Goal: Task Accomplishment & Management: Complete application form

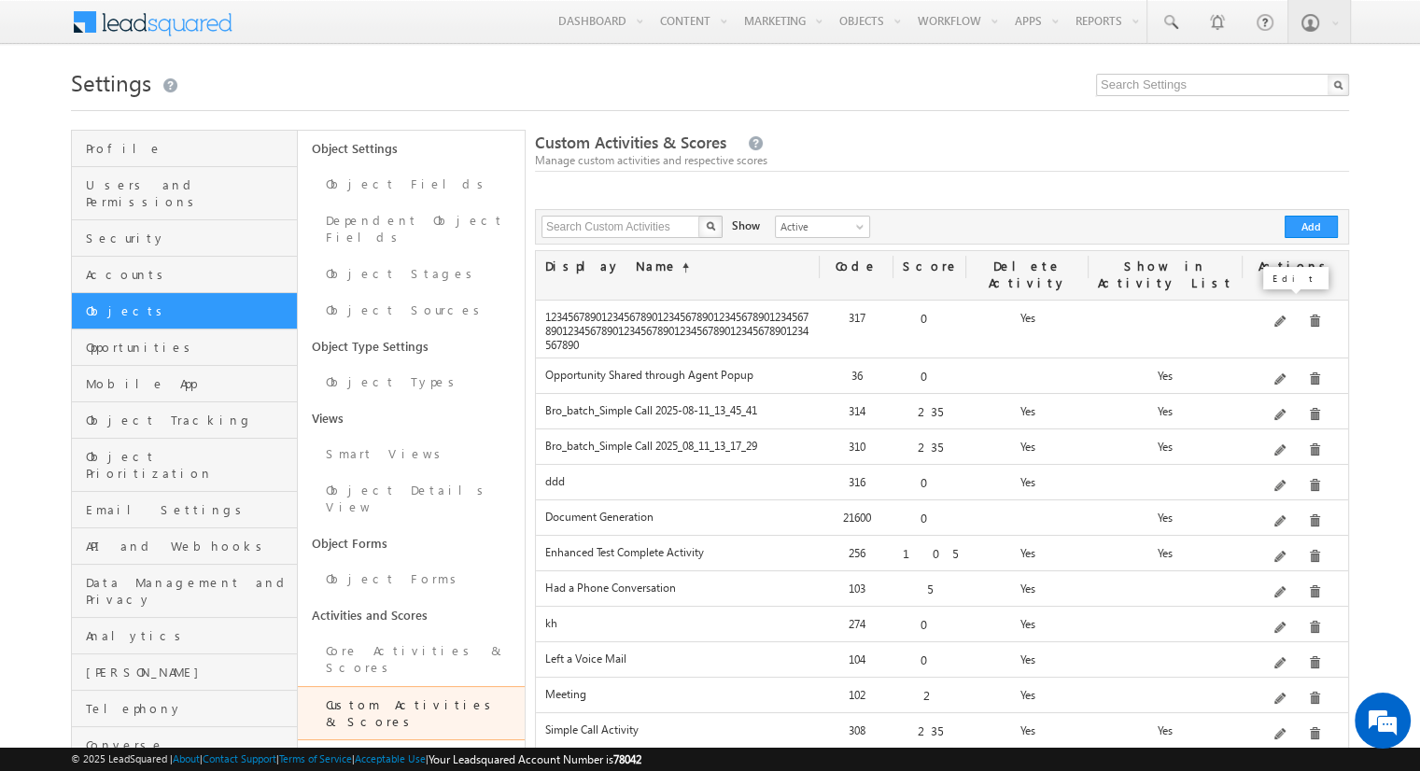
click at [1283, 316] on span at bounding box center [1282, 323] width 14 height 14
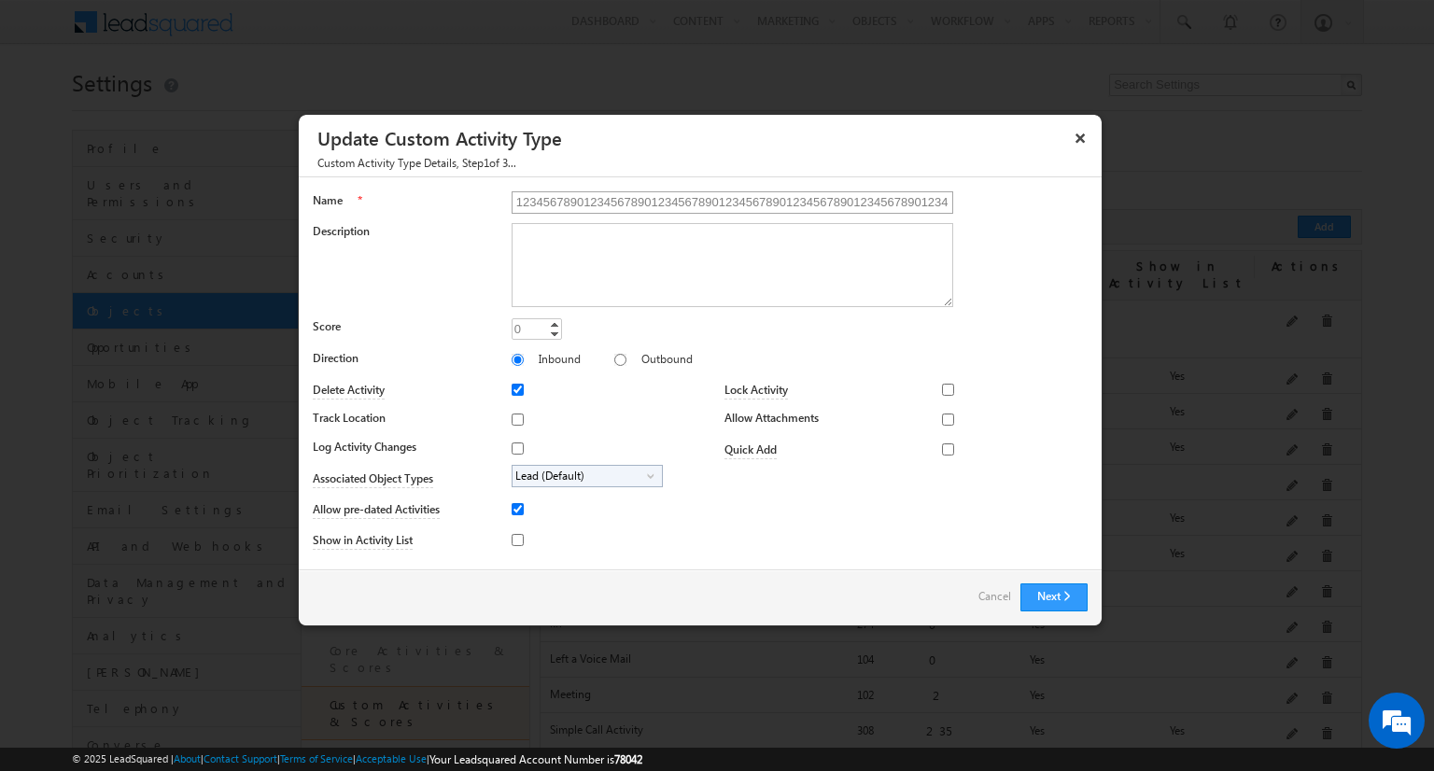
click at [746, 212] on input "1234567890123456789012345678901234567890123456789012345678901234567890123456789…" at bounding box center [733, 202] width 442 height 22
click at [740, 208] on input "2132lj2knekwdn34@#$%" at bounding box center [733, 202] width 442 height 22
click at [1070, 587] on button "Next" at bounding box center [1054, 598] width 67 height 28
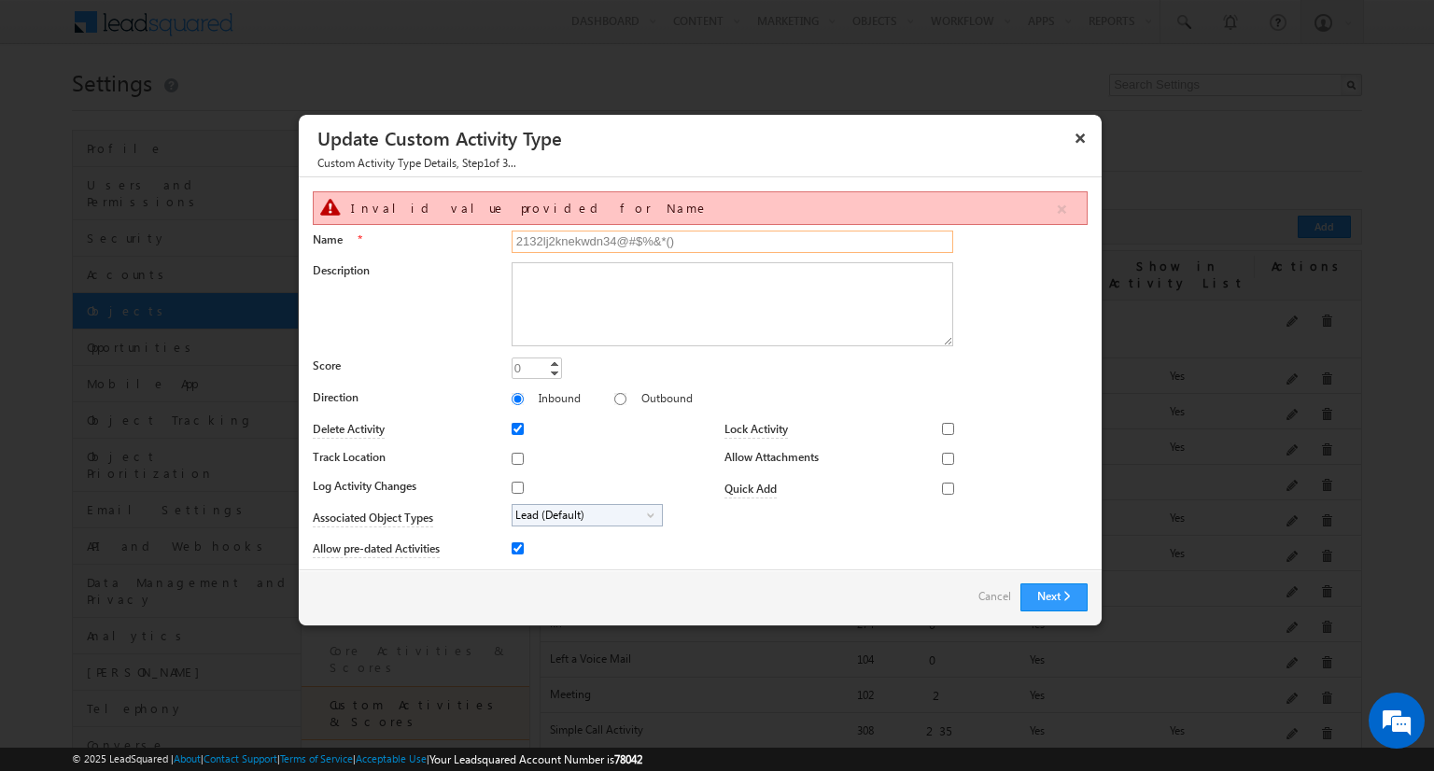
drag, startPoint x: 743, startPoint y: 233, endPoint x: 594, endPoint y: 240, distance: 149.6
click at [594, 240] on input "2132lj2knekwdn34@#$%&*()" at bounding box center [733, 242] width 442 height 22
type input "2132lj2knekwd-4h4f"
click at [1035, 589] on button "Next" at bounding box center [1054, 598] width 67 height 28
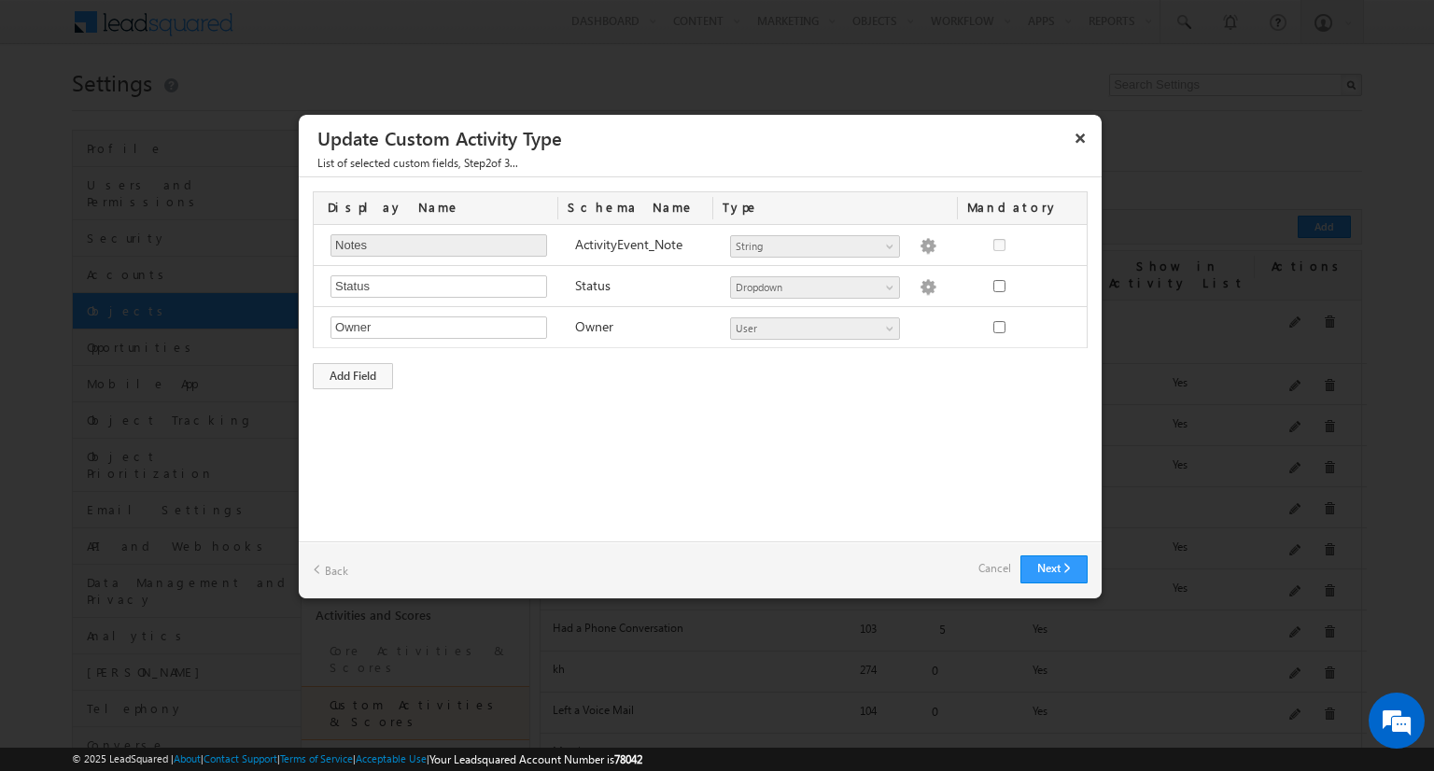
click at [336, 572] on link "Back" at bounding box center [330, 570] width 35 height 29
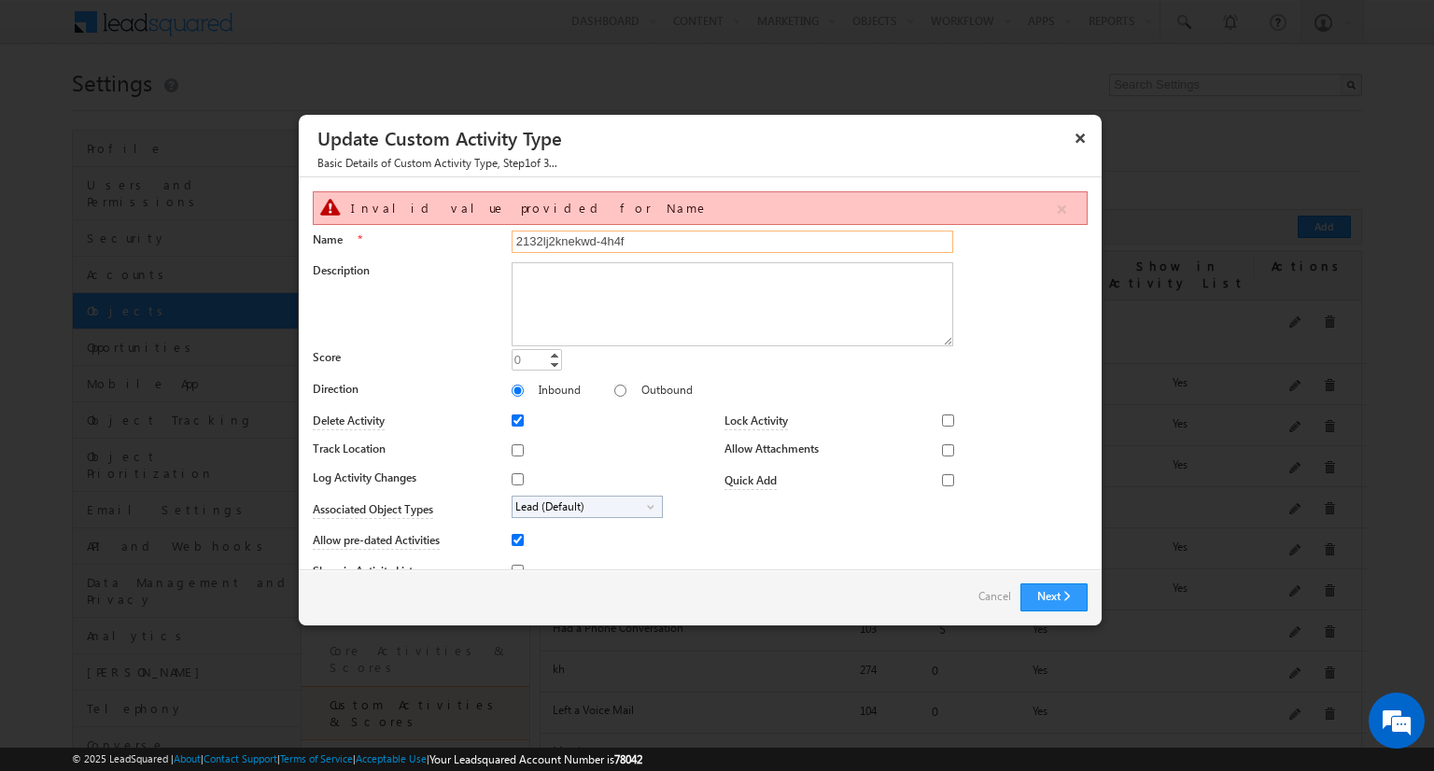
click at [572, 237] on input "2132lj2knekwd-4h4f" at bounding box center [733, 242] width 442 height 22
click at [680, 234] on input "2132lj2knekwd-4h4f" at bounding box center [733, 242] width 442 height 22
click at [1051, 593] on button "Next" at bounding box center [1054, 598] width 67 height 28
click at [699, 246] on input "2132lj2knekwd-4h4f@" at bounding box center [733, 242] width 442 height 22
type input "2132lj2knekwd-4h4f"
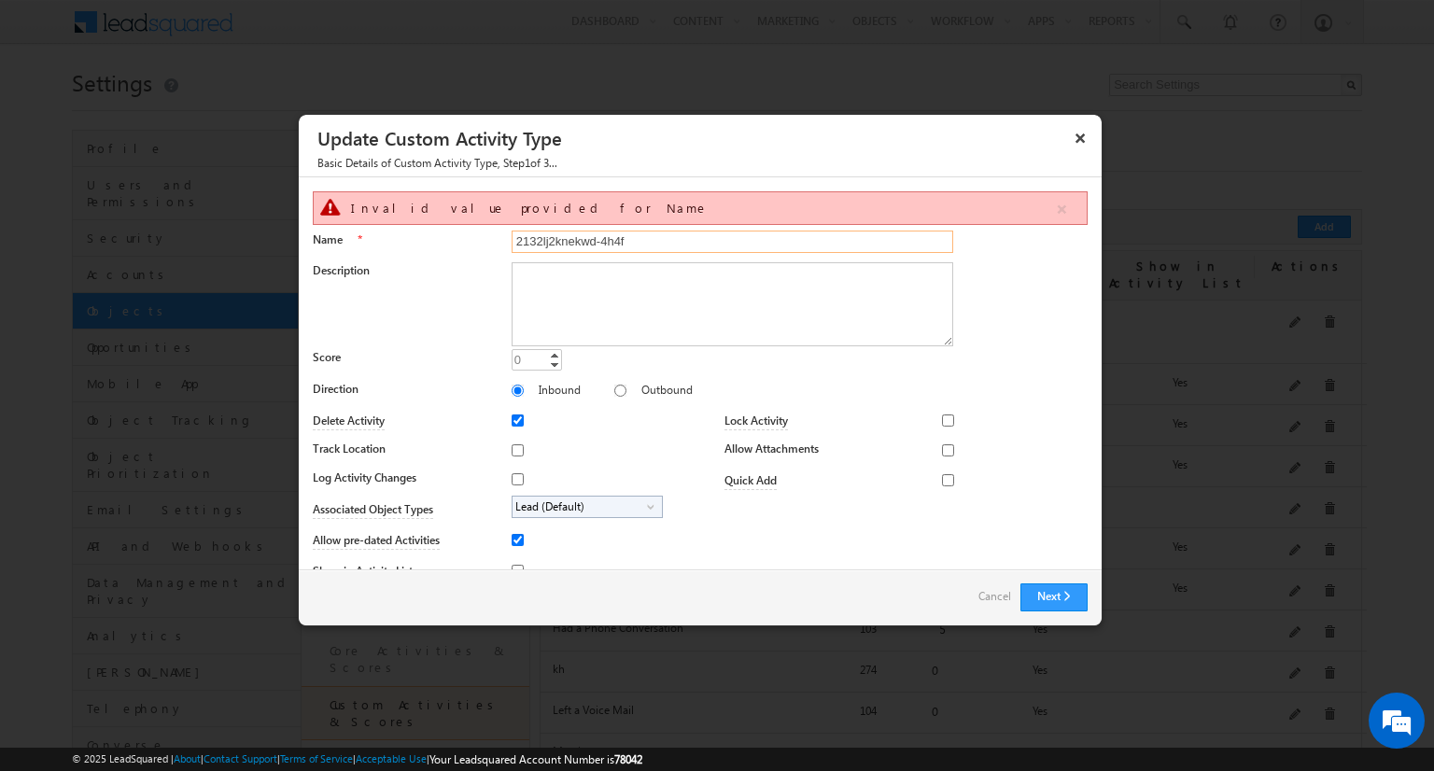
click at [658, 240] on input "2132lj2knekwd-4h4f" at bounding box center [733, 242] width 442 height 22
click at [1059, 597] on button "Next" at bounding box center [1054, 598] width 67 height 28
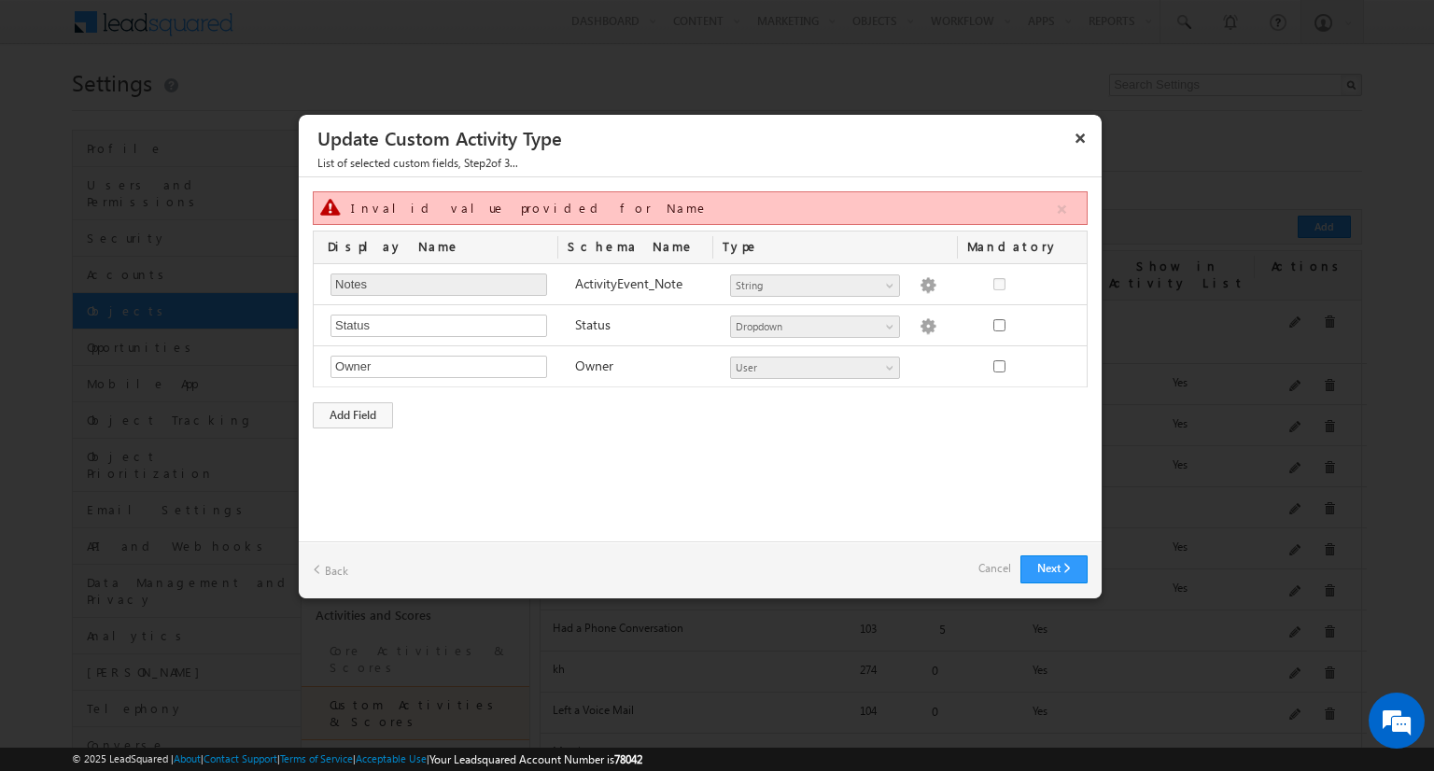
click at [330, 562] on link "Back" at bounding box center [330, 570] width 35 height 29
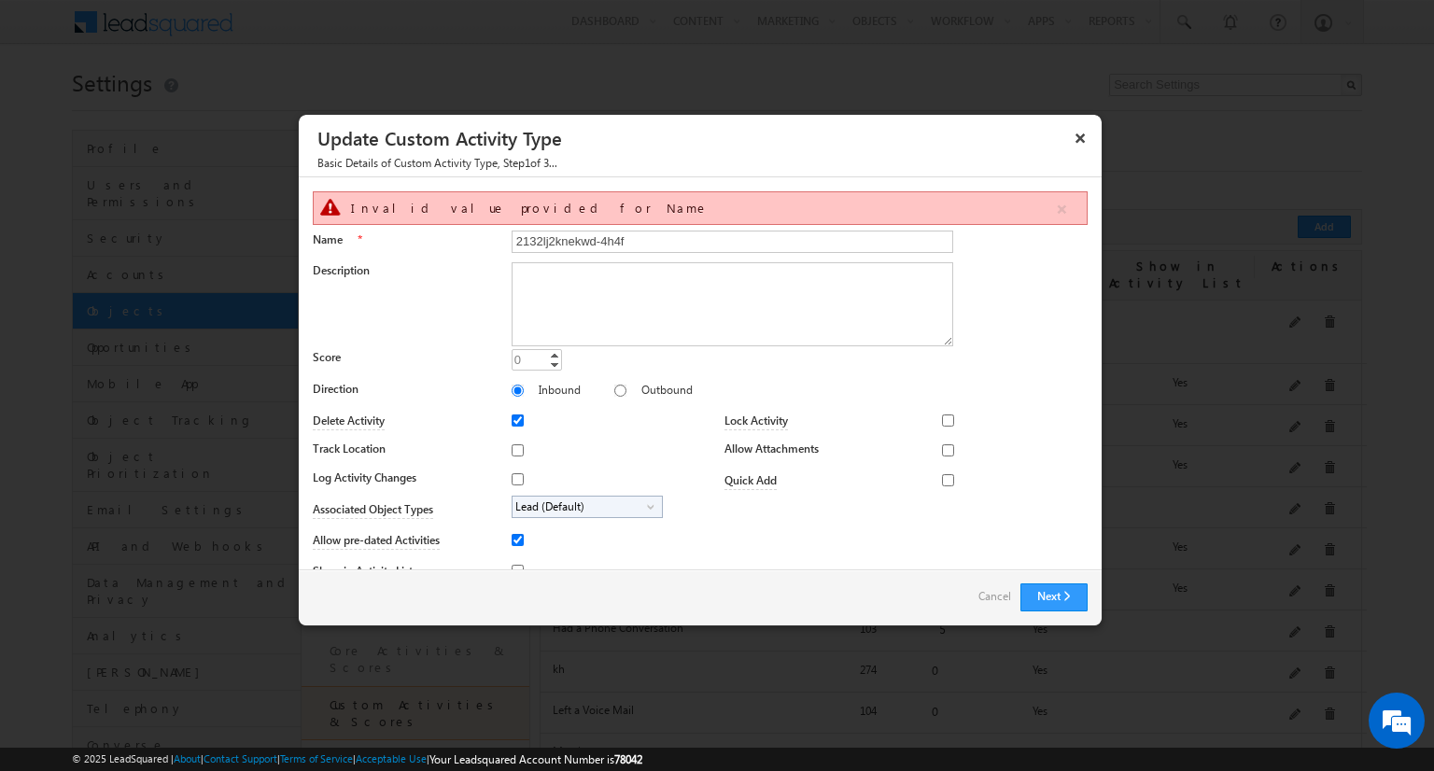
click at [1003, 587] on link "Cancel" at bounding box center [995, 597] width 33 height 26
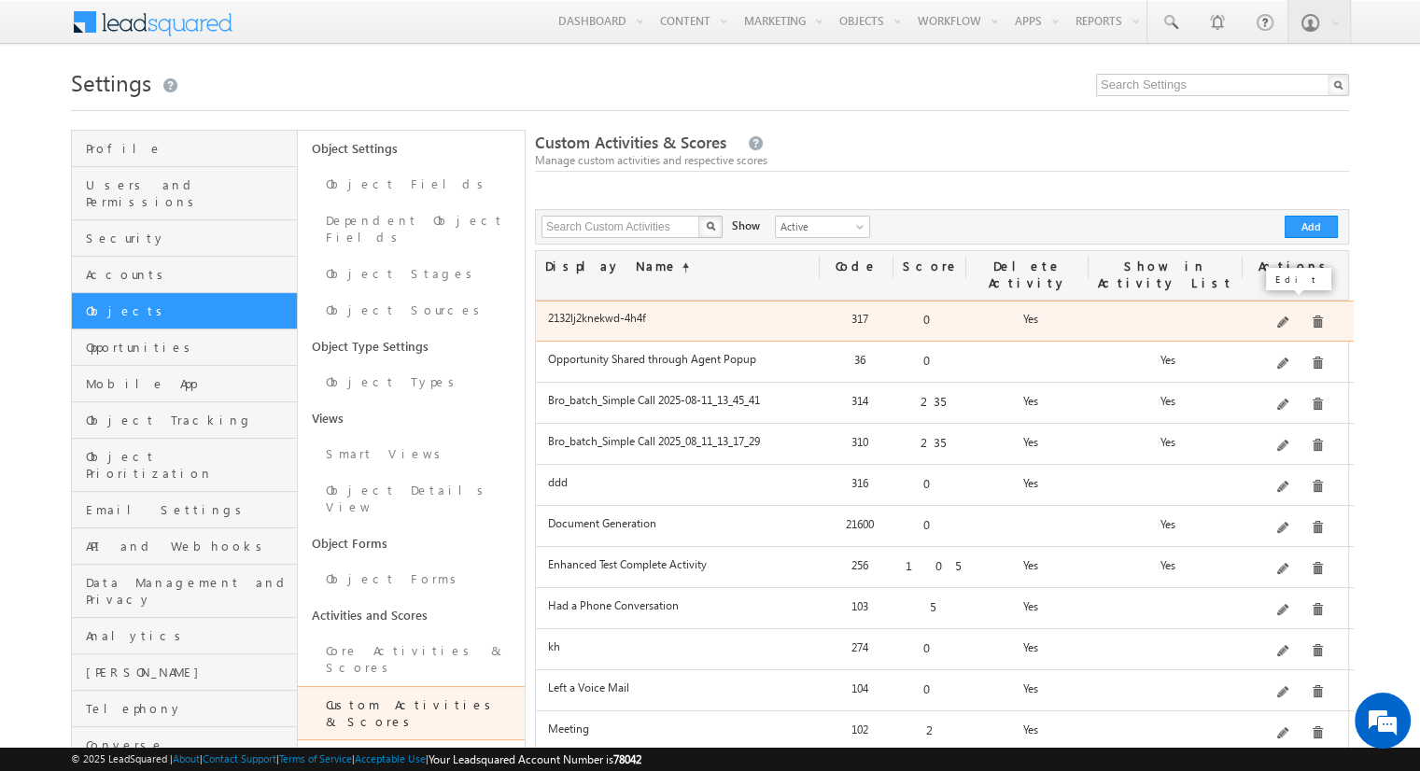
click at [1289, 317] on span at bounding box center [1285, 324] width 14 height 14
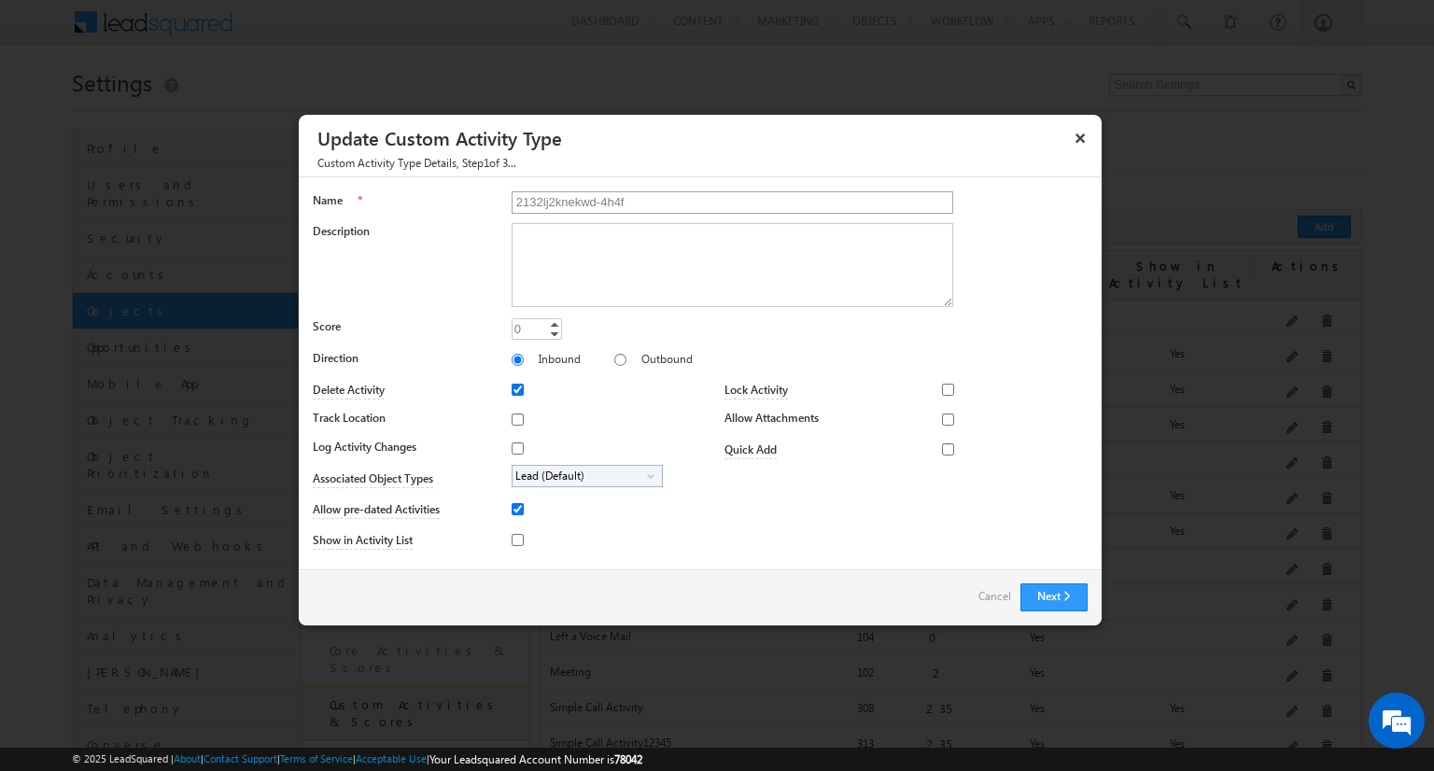
click at [636, 198] on input "2132lj2knekwd-4h4f" at bounding box center [733, 202] width 442 height 22
type input "2132lj2knekwd-4h4f(j)"
click at [1064, 584] on button "Next" at bounding box center [1054, 598] width 67 height 28
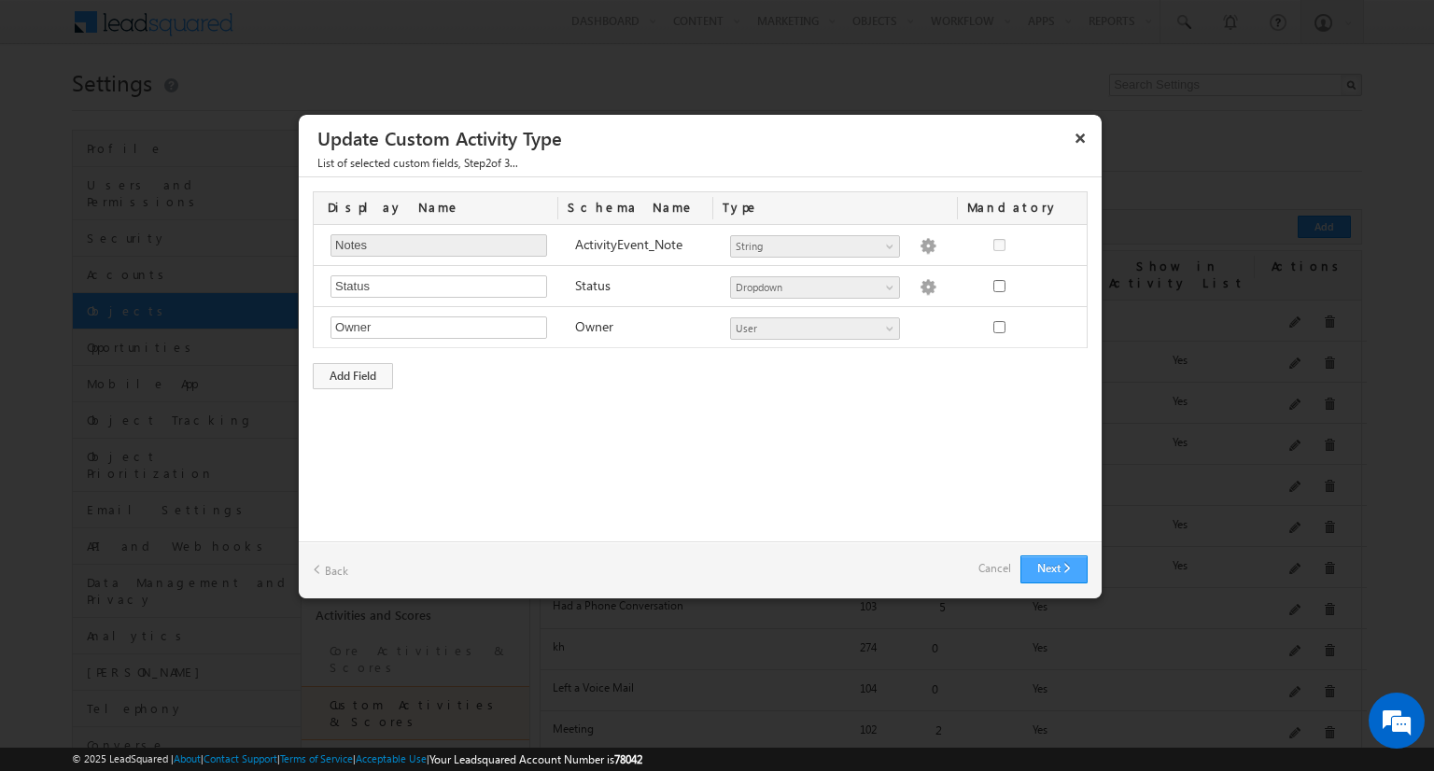
click at [1065, 569] on button "Next" at bounding box center [1054, 570] width 67 height 28
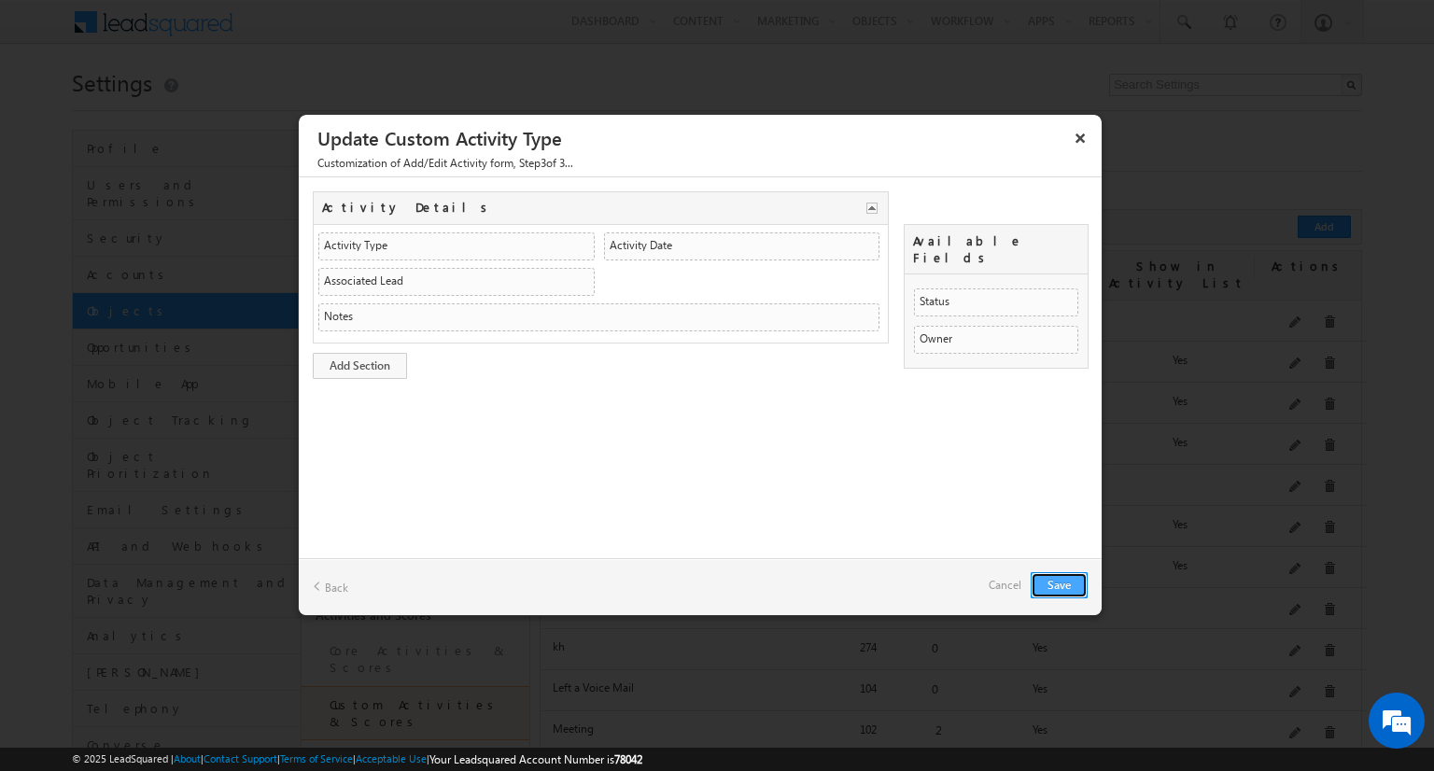
click at [1052, 574] on button "Save" at bounding box center [1059, 585] width 57 height 26
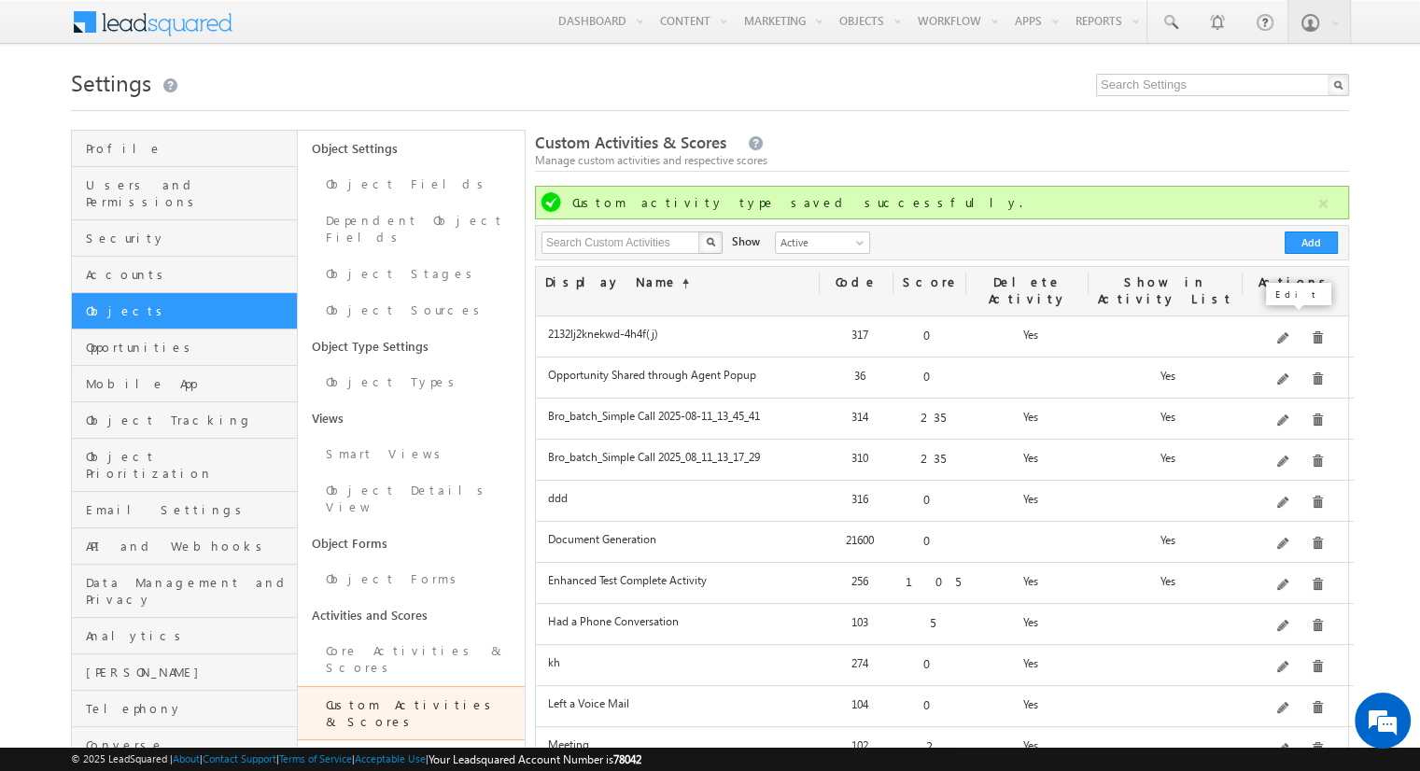
click at [1292, 332] on span at bounding box center [1285, 339] width 14 height 14
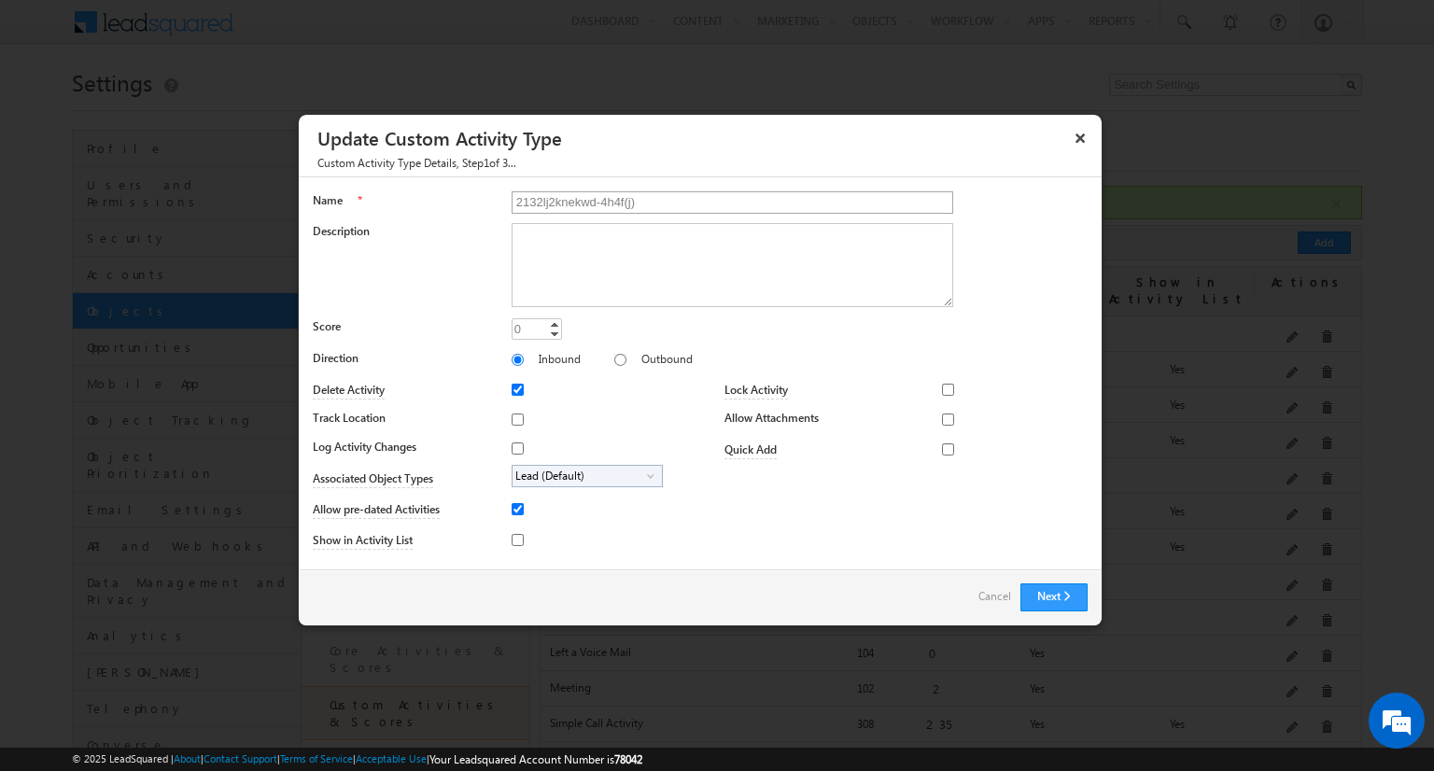
click at [631, 203] on input "2132lj2knekwd-4h4f(j)" at bounding box center [733, 202] width 442 height 22
type input "this ID"
click at [1035, 601] on button "Next" at bounding box center [1054, 598] width 67 height 28
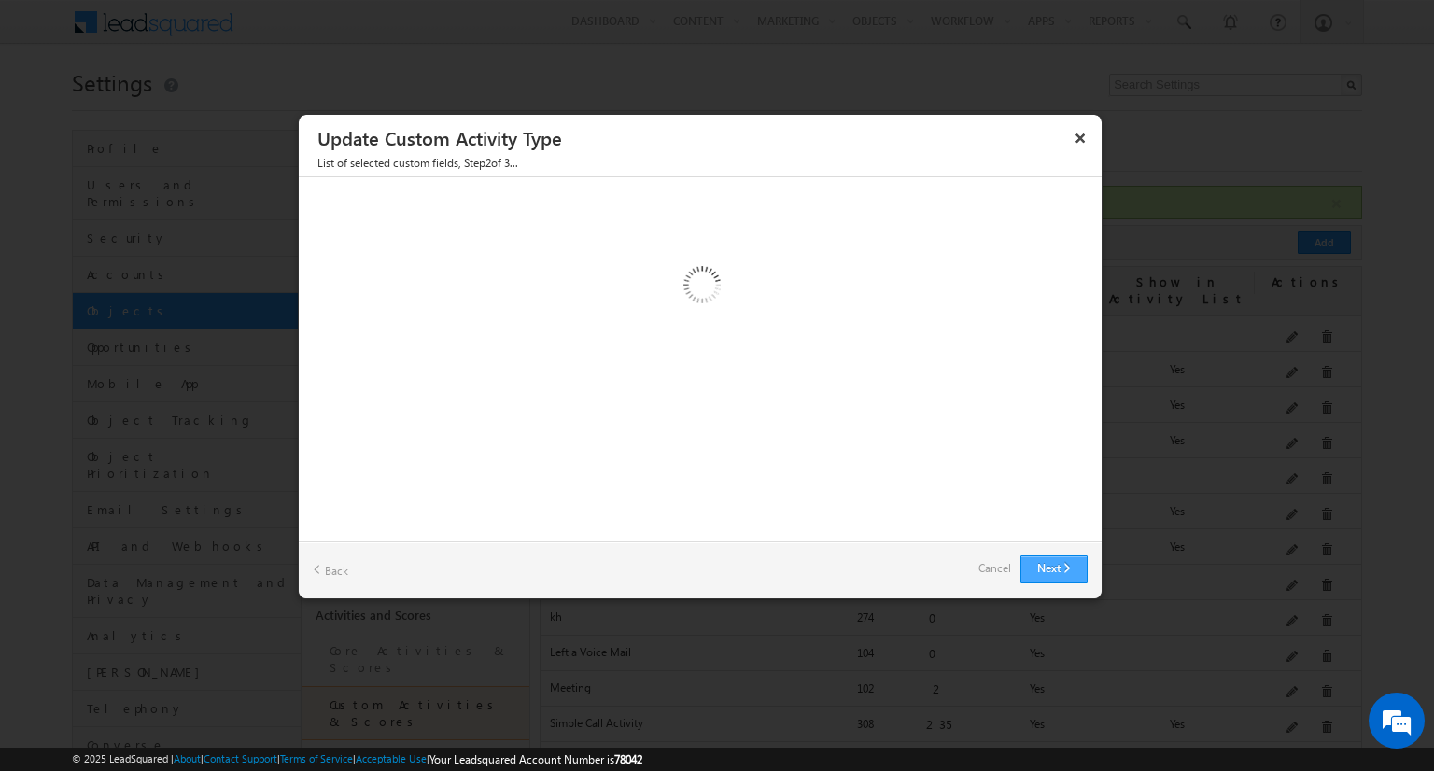
click at [1035, 601] on div at bounding box center [717, 385] width 1434 height 771
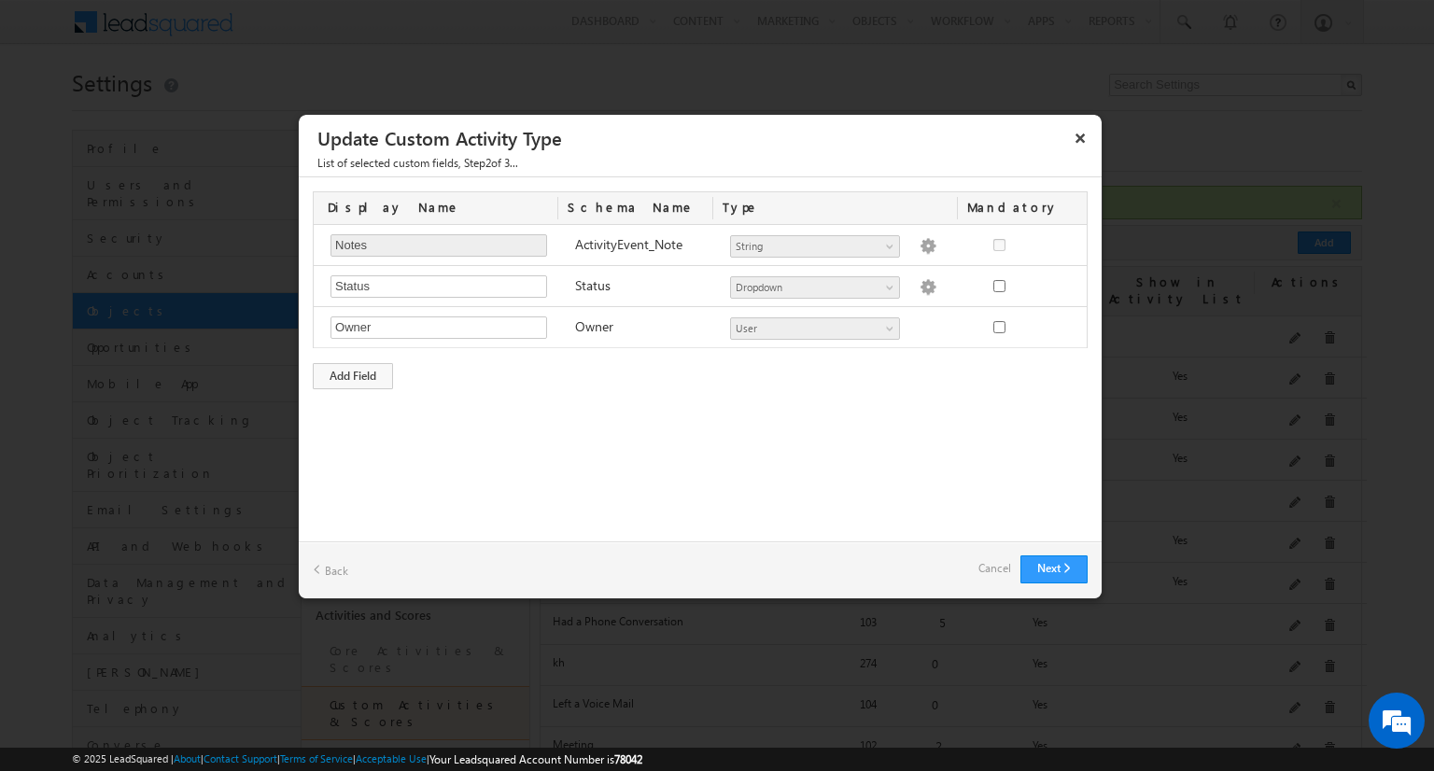
click at [1044, 584] on div "Next Back Cancel" at bounding box center [700, 570] width 803 height 57
click at [1046, 583] on div "Next Back Cancel" at bounding box center [700, 570] width 803 height 57
click at [1051, 572] on button "Next" at bounding box center [1054, 570] width 67 height 28
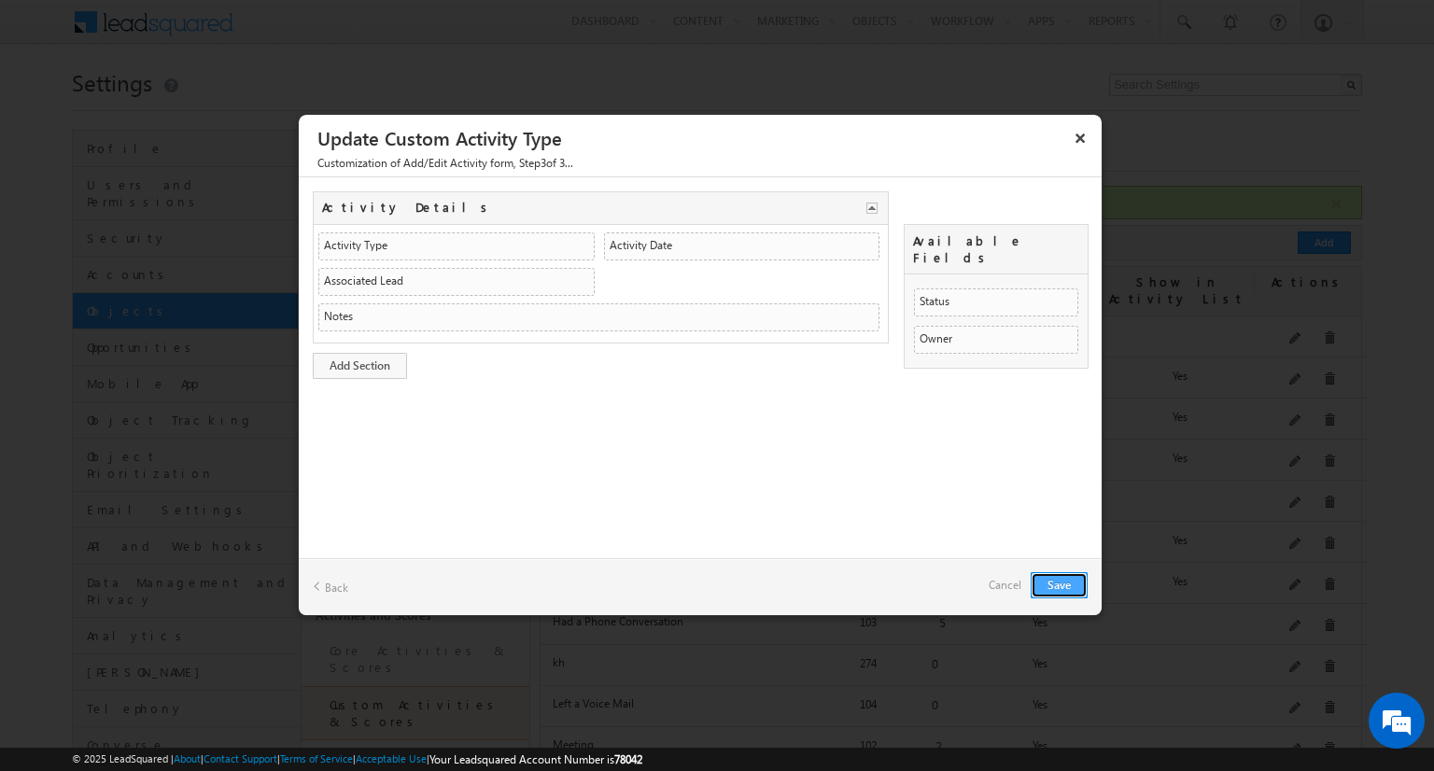
click at [1051, 572] on button "Save" at bounding box center [1059, 585] width 57 height 26
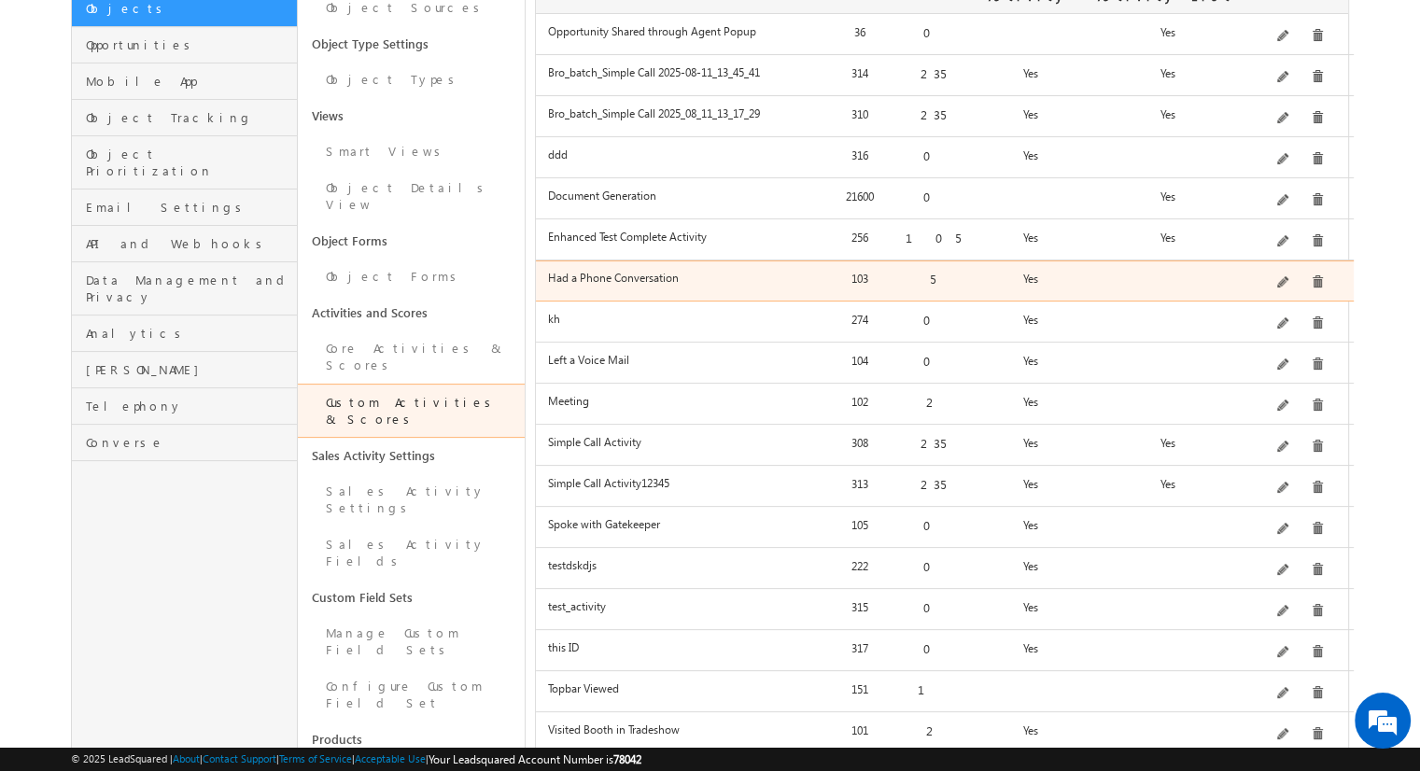
scroll to position [441, 0]
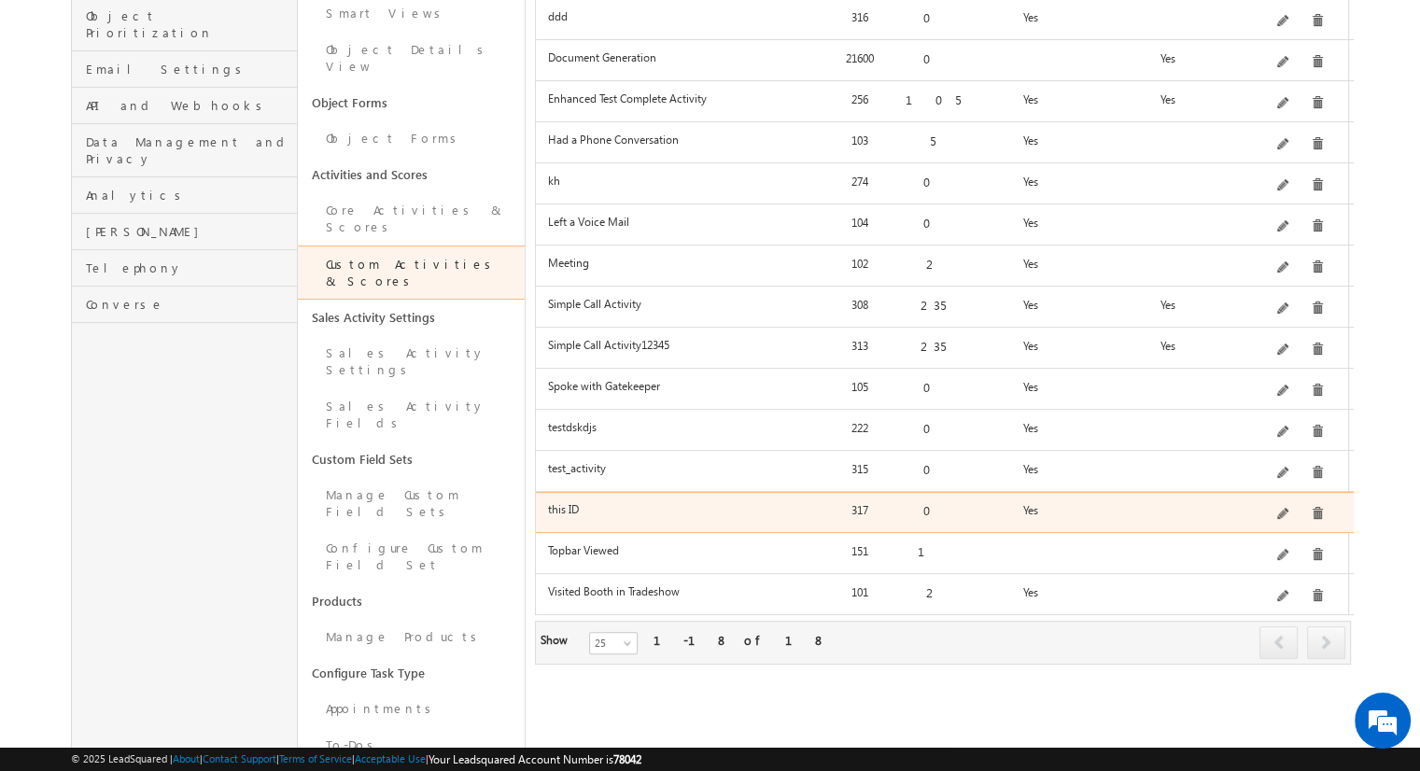
drag, startPoint x: 582, startPoint y: 489, endPoint x: 547, endPoint y: 493, distance: 34.8
click at [548, 502] on label "this ID" at bounding box center [681, 509] width 266 height 14
copy label "this ID"
click at [1292, 508] on span at bounding box center [1285, 515] width 14 height 14
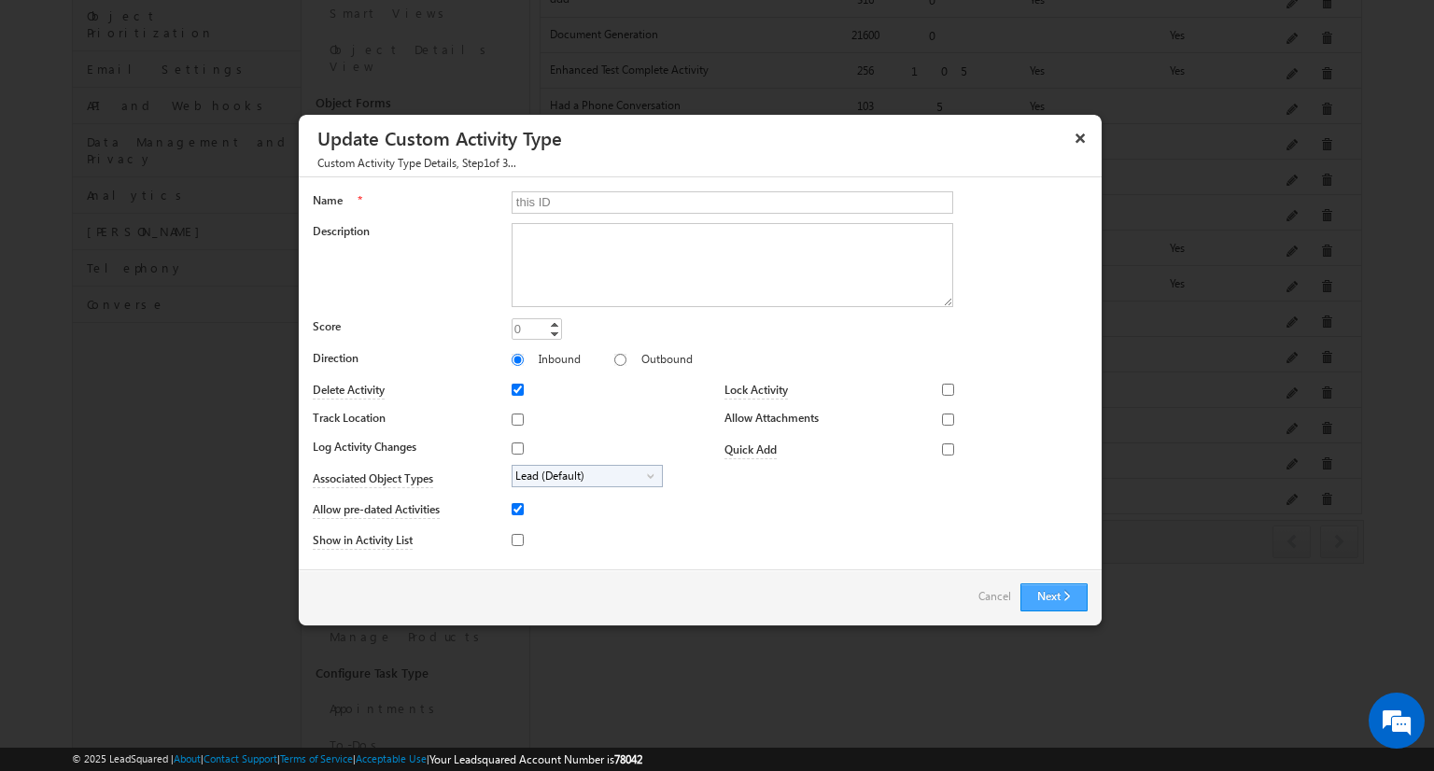
click at [1042, 607] on button "Next" at bounding box center [1054, 598] width 67 height 28
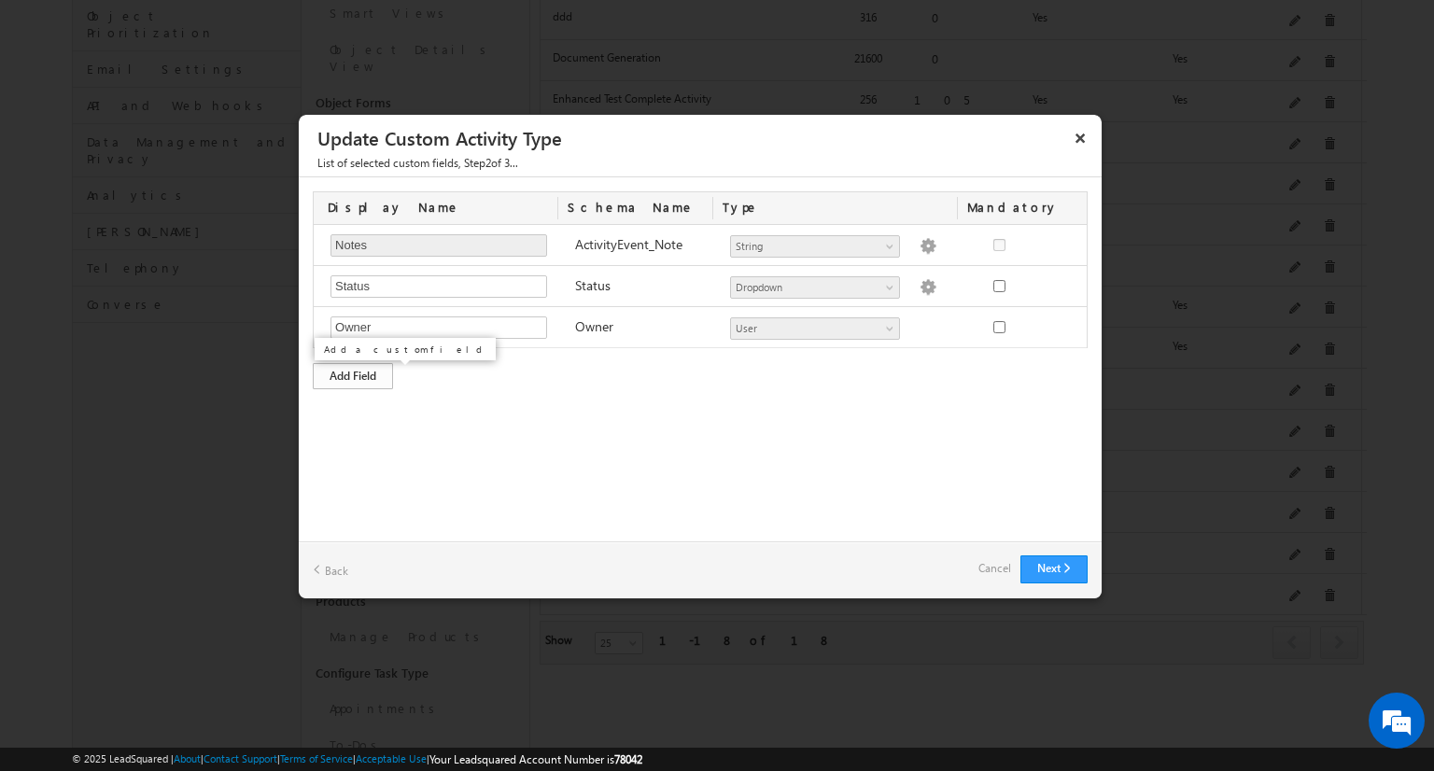
click at [361, 373] on div "Add Field" at bounding box center [353, 376] width 80 height 26
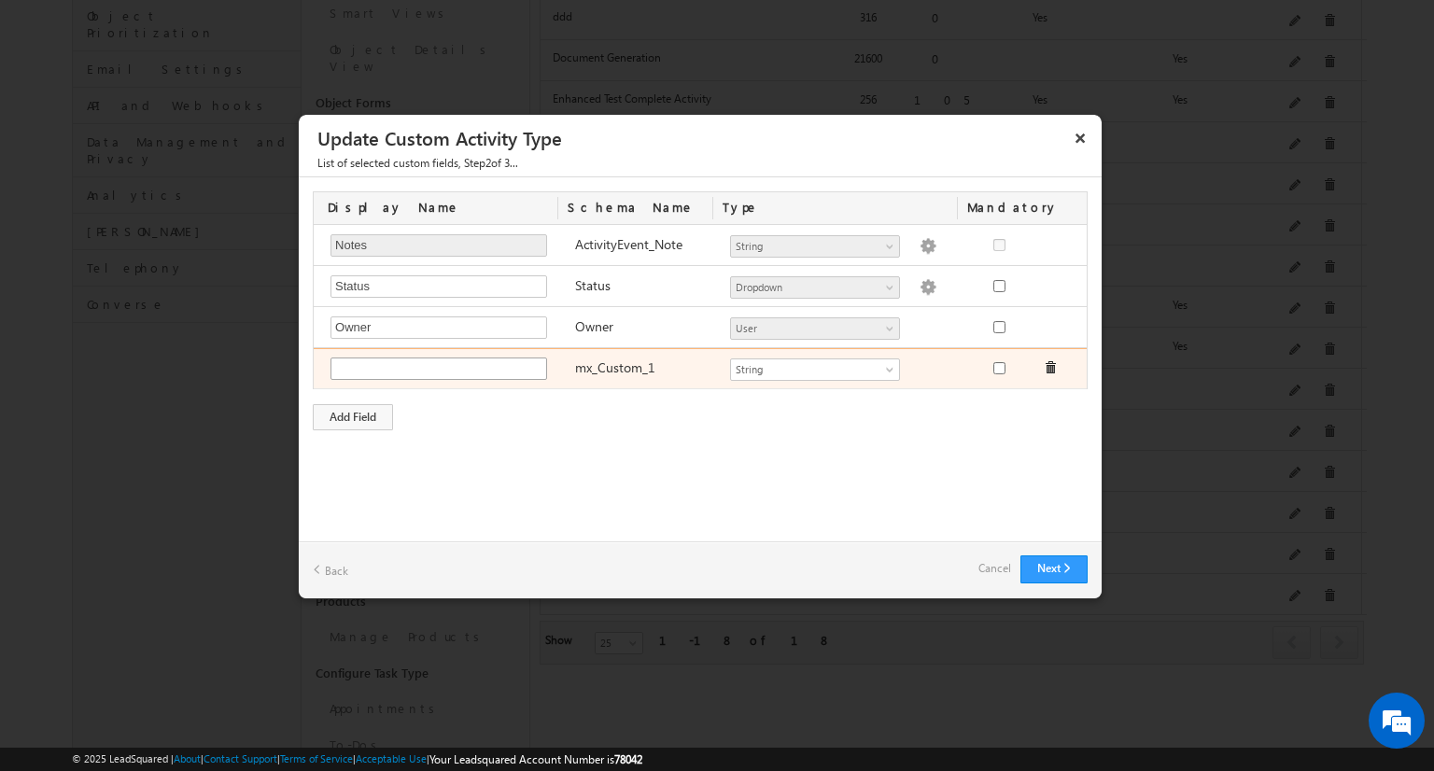
click at [385, 370] on input "text" at bounding box center [439, 369] width 217 height 22
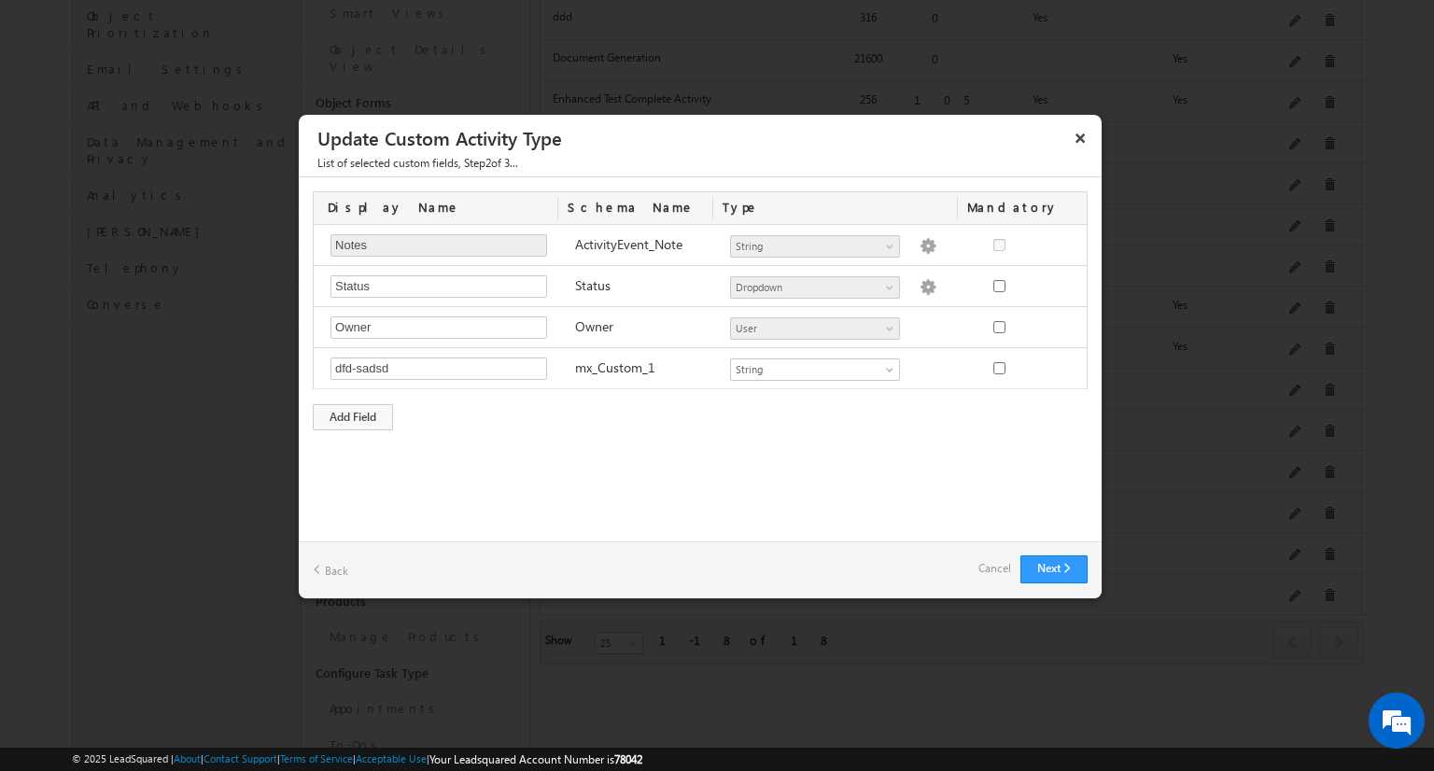
click at [1044, 553] on div "Next Back Cancel" at bounding box center [700, 570] width 803 height 57
click at [1052, 565] on button "Next" at bounding box center [1054, 570] width 67 height 28
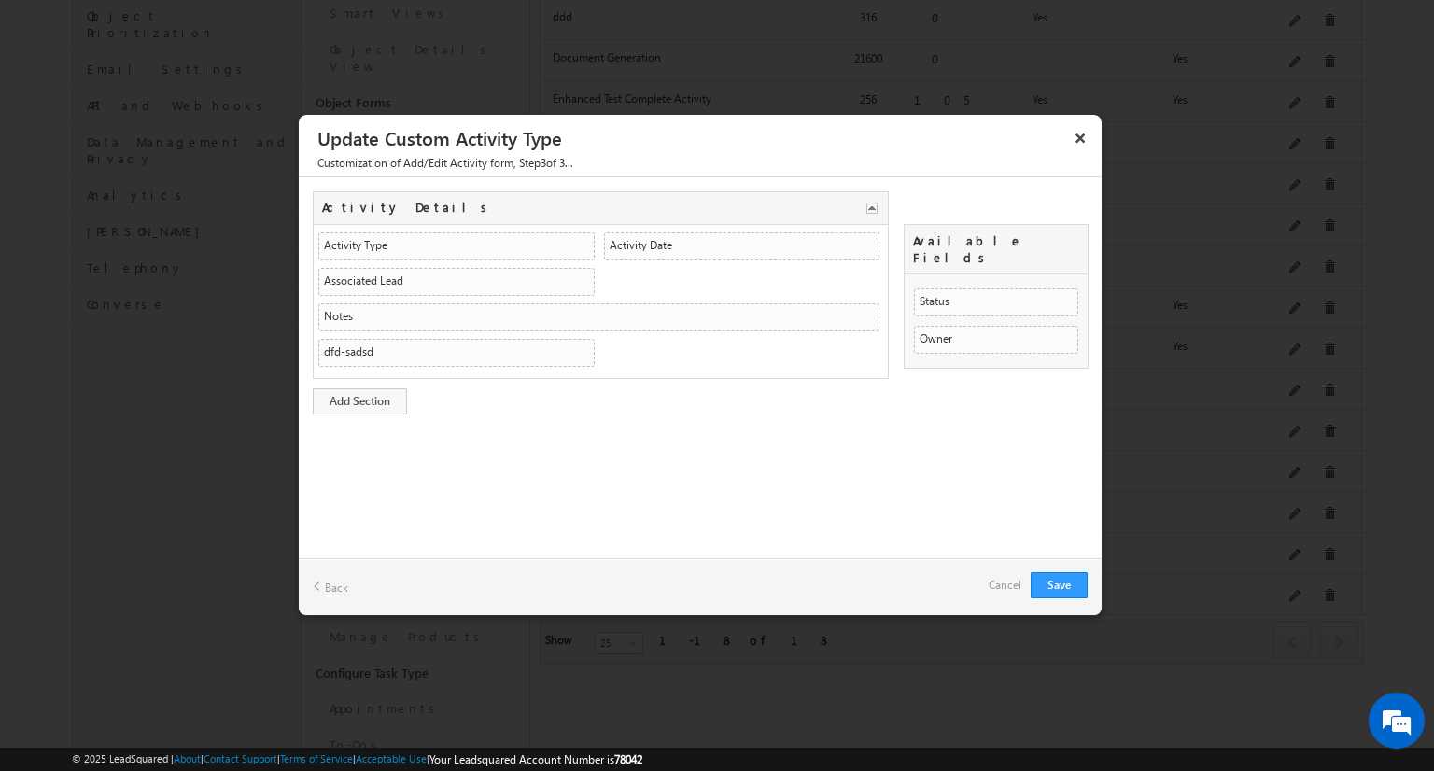
click at [327, 599] on link "Back" at bounding box center [330, 586] width 35 height 29
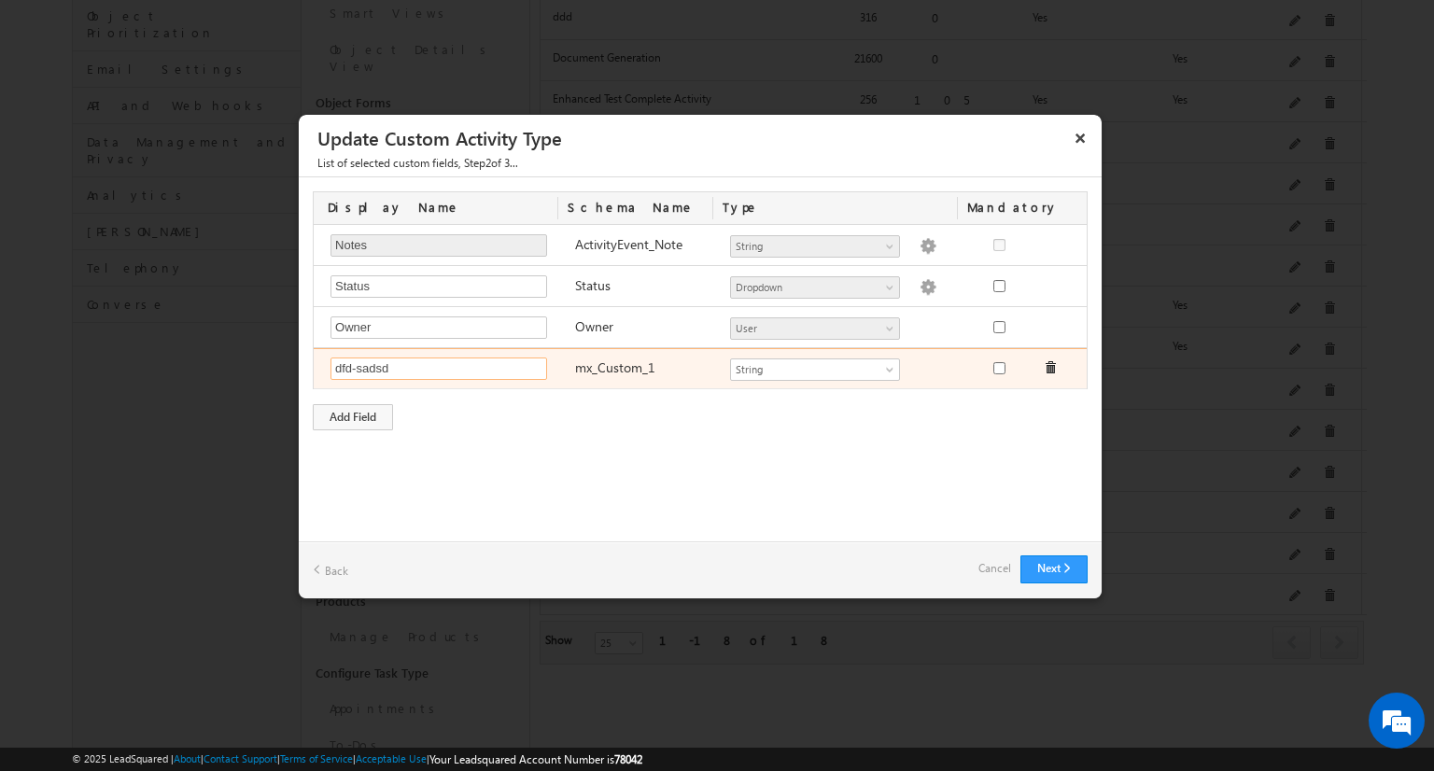
click at [441, 372] on input "dfd-sadsd" at bounding box center [439, 369] width 217 height 22
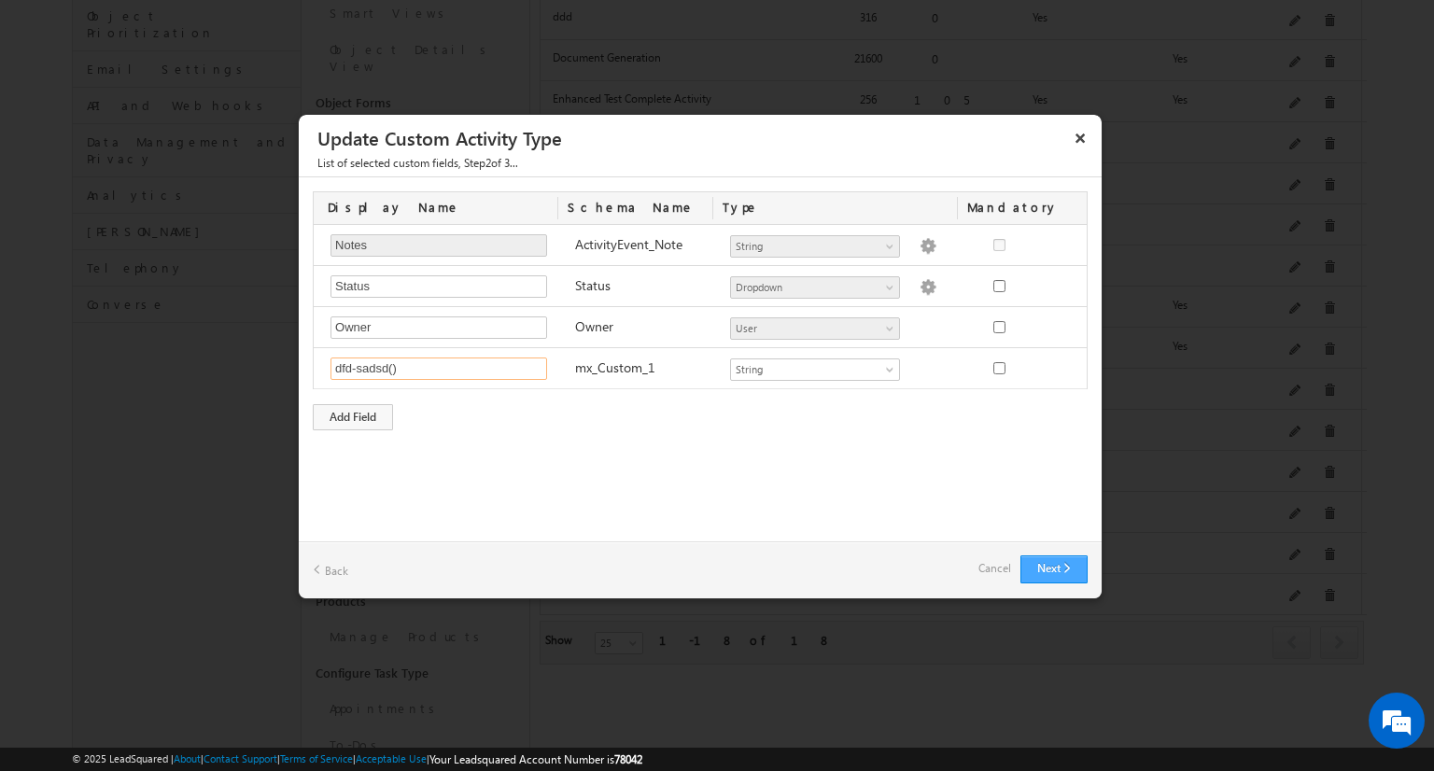
type input "dfd-sadsd()"
click at [1076, 565] on button "Next" at bounding box center [1054, 570] width 67 height 28
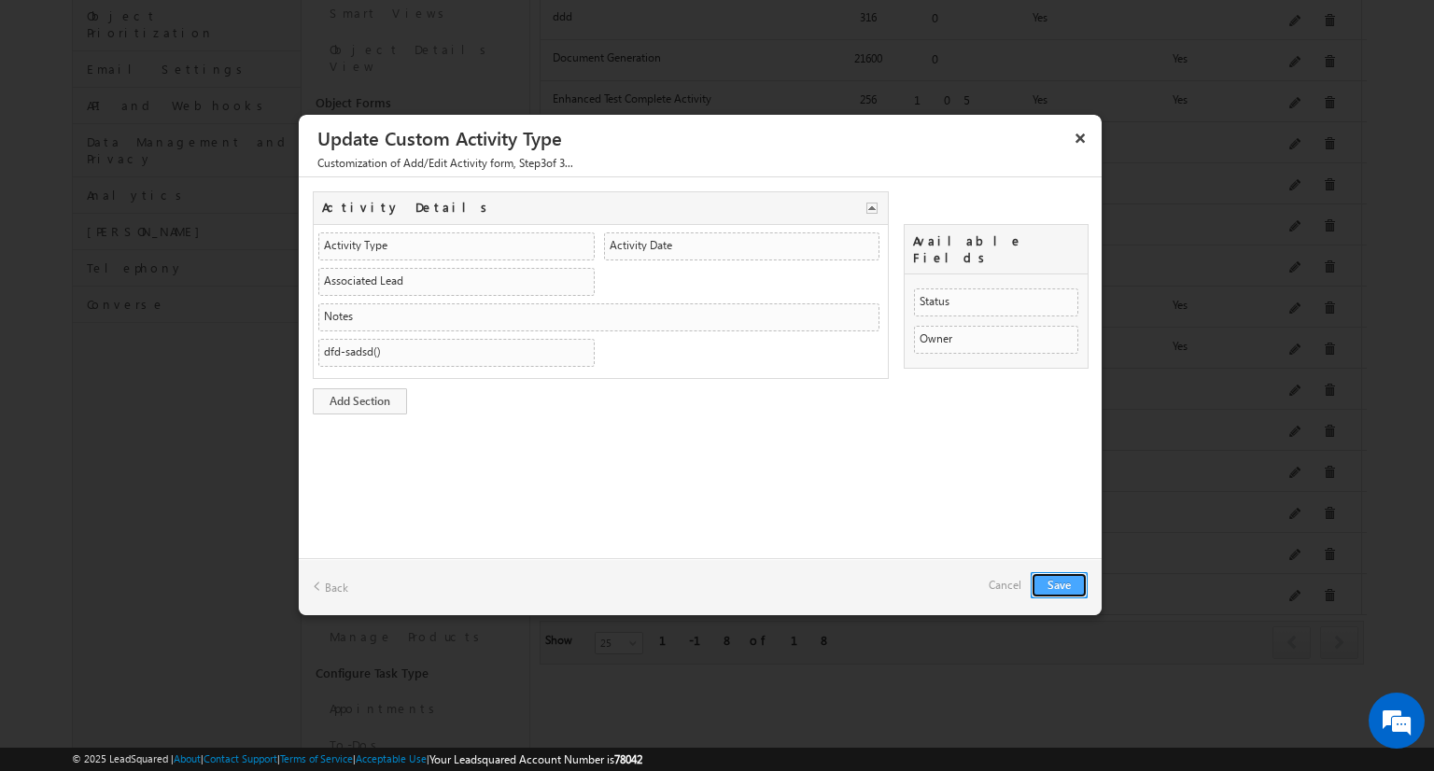
click at [1054, 586] on button "Save" at bounding box center [1059, 585] width 57 height 26
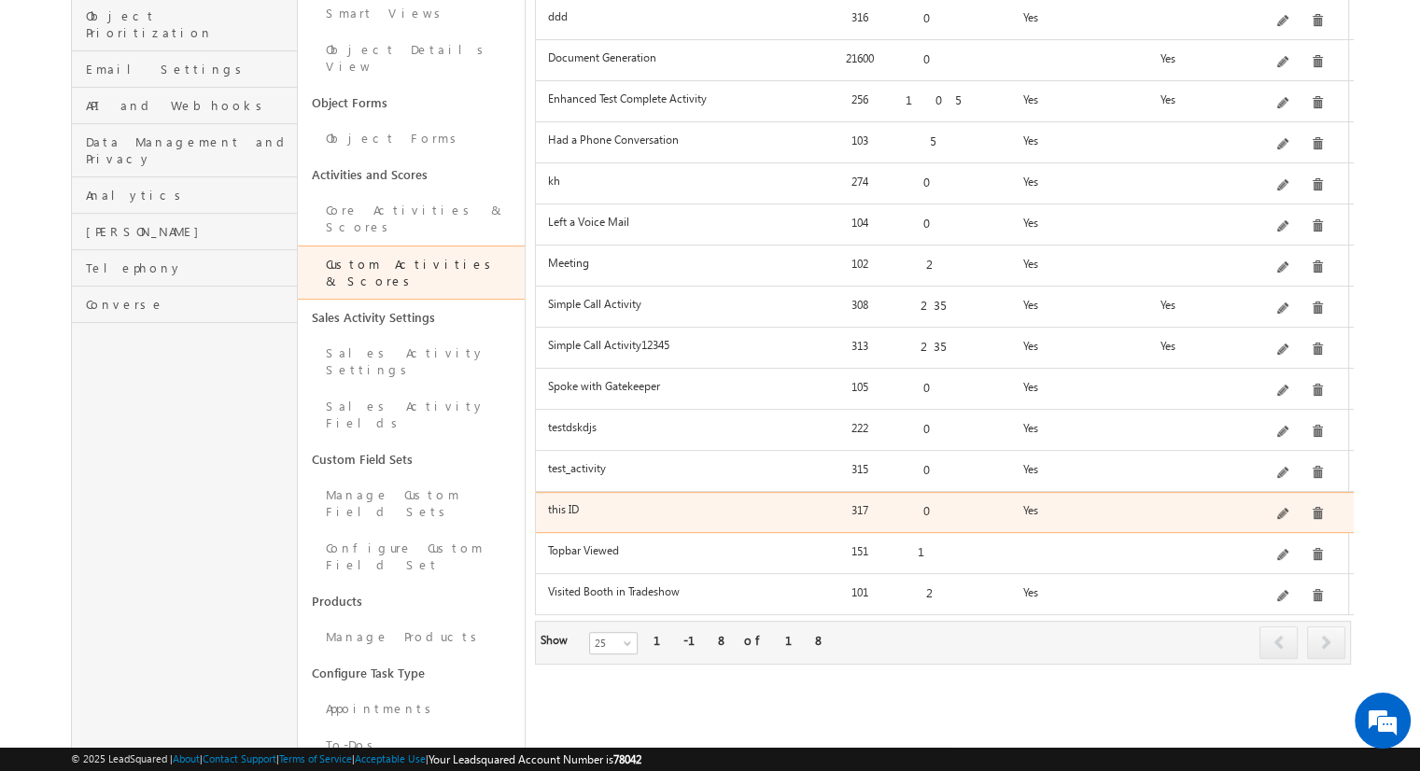
click at [1289, 508] on span at bounding box center [1285, 515] width 14 height 14
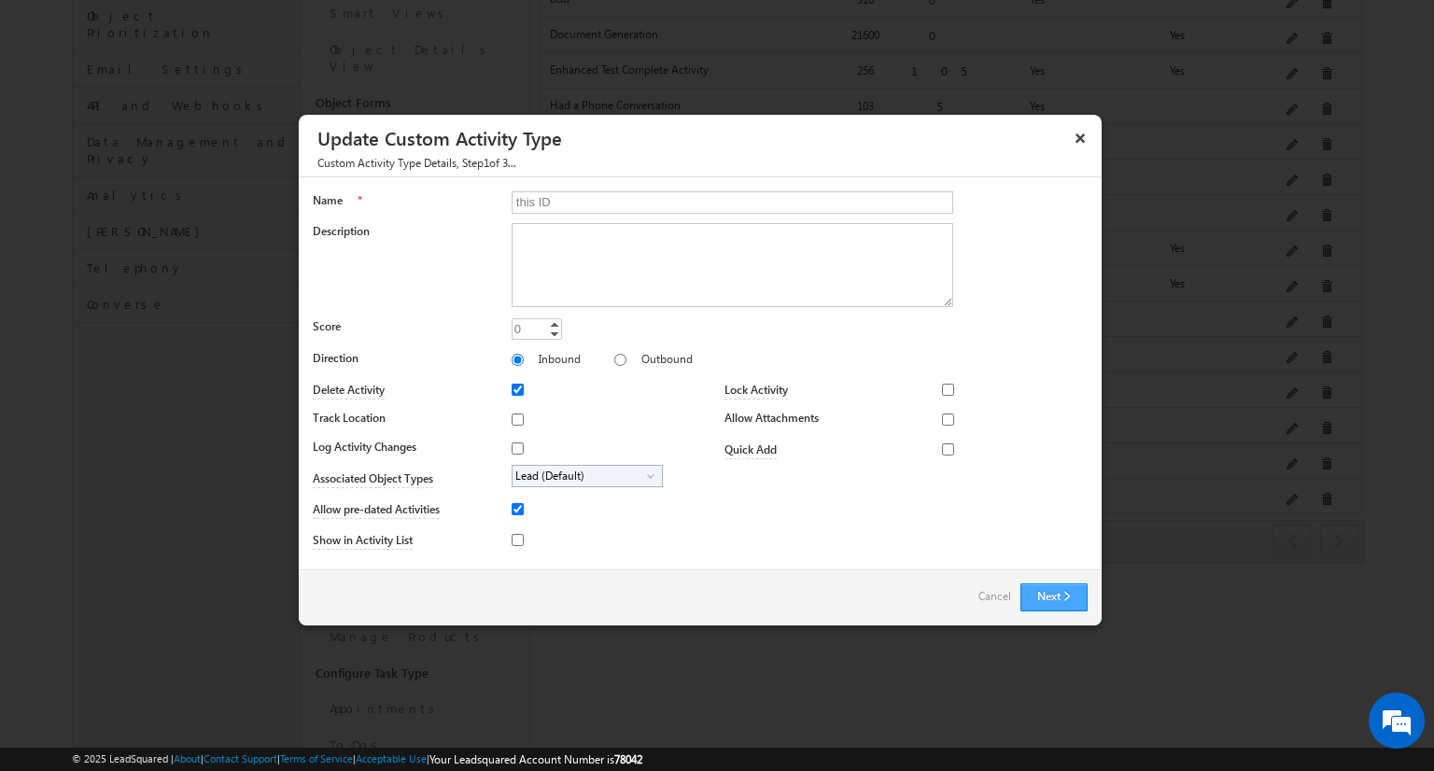
click at [1049, 594] on button "Next" at bounding box center [1054, 598] width 67 height 28
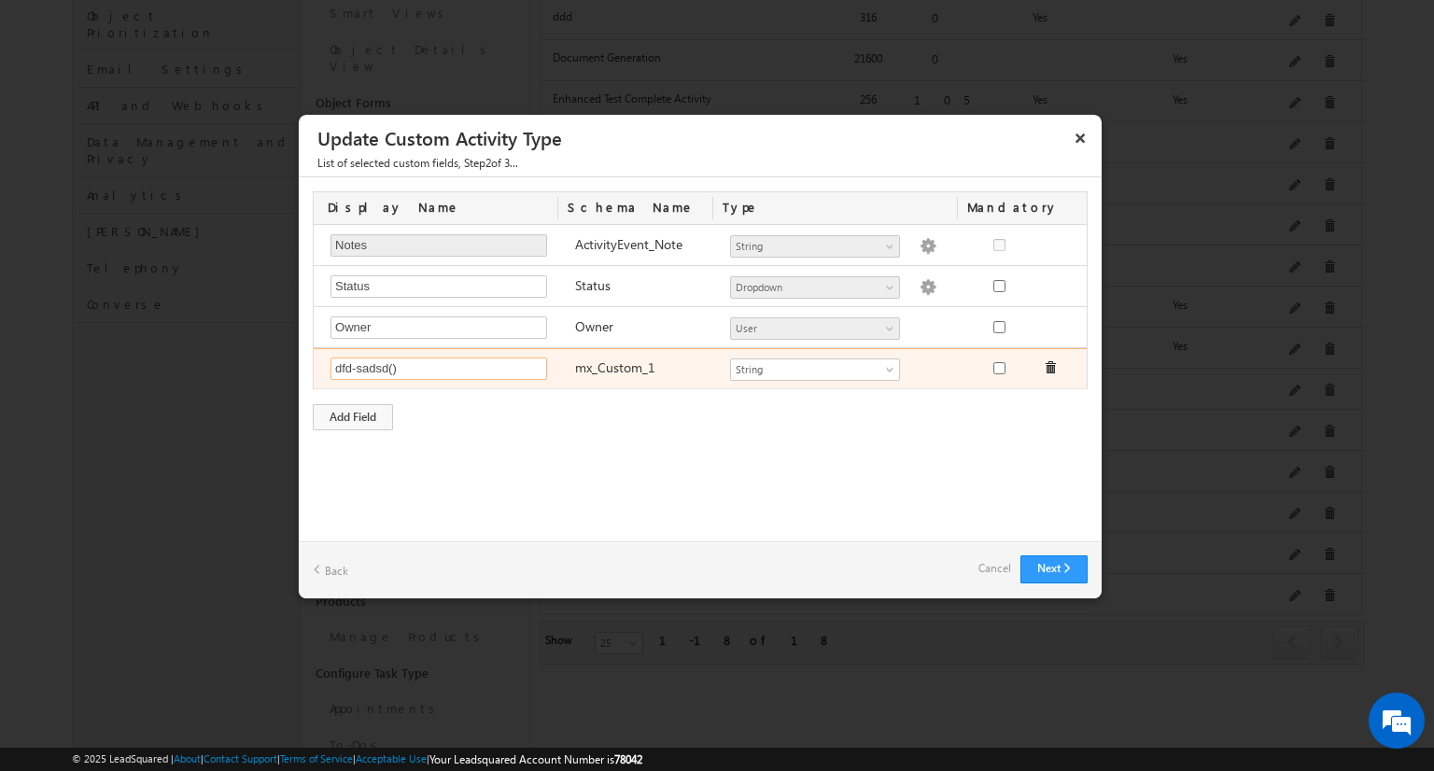
click at [417, 366] on input "dfd-sadsd()" at bounding box center [439, 369] width 217 height 22
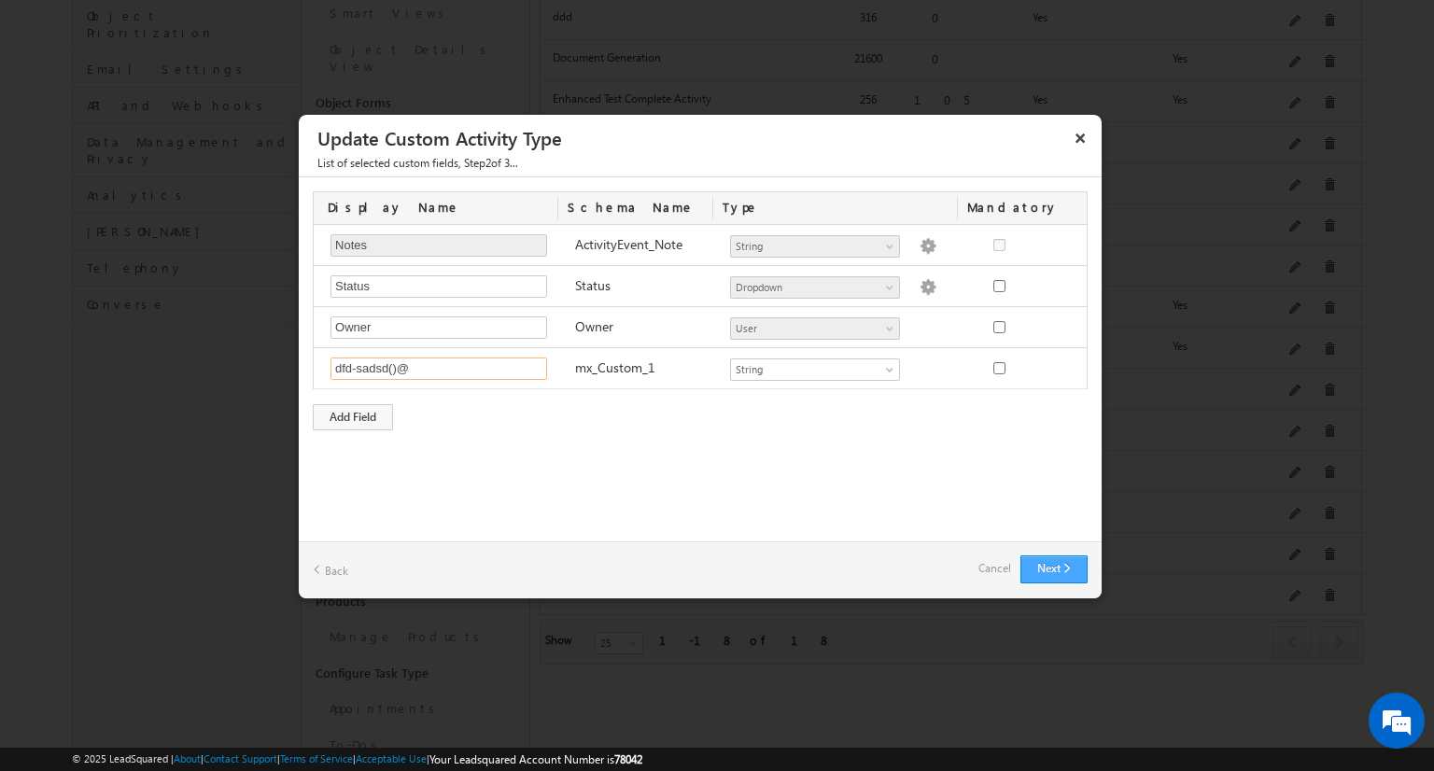
type input "dfd-sadsd()@"
click at [1050, 570] on button "Next" at bounding box center [1054, 570] width 67 height 28
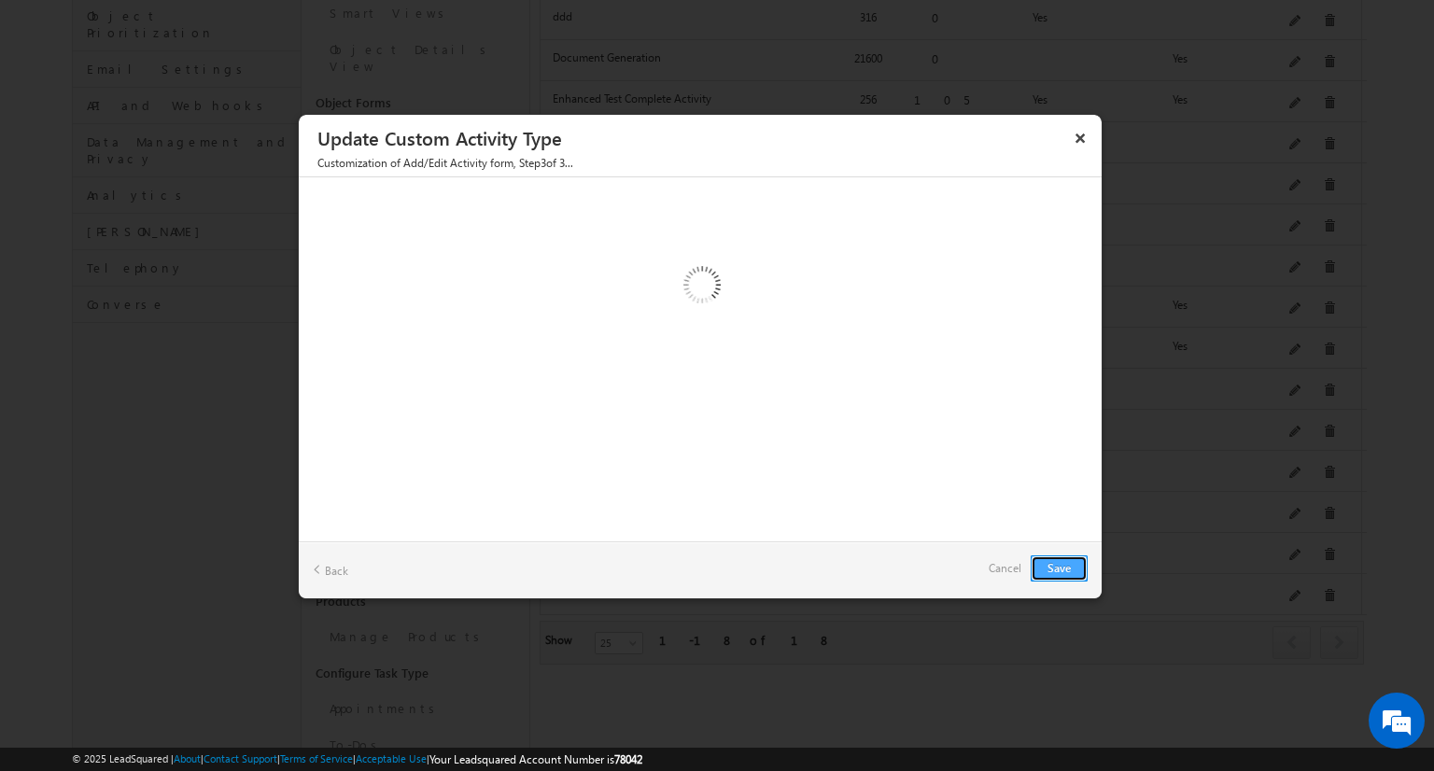
click at [1050, 570] on div "Save Back Cancel" at bounding box center [700, 570] width 803 height 57
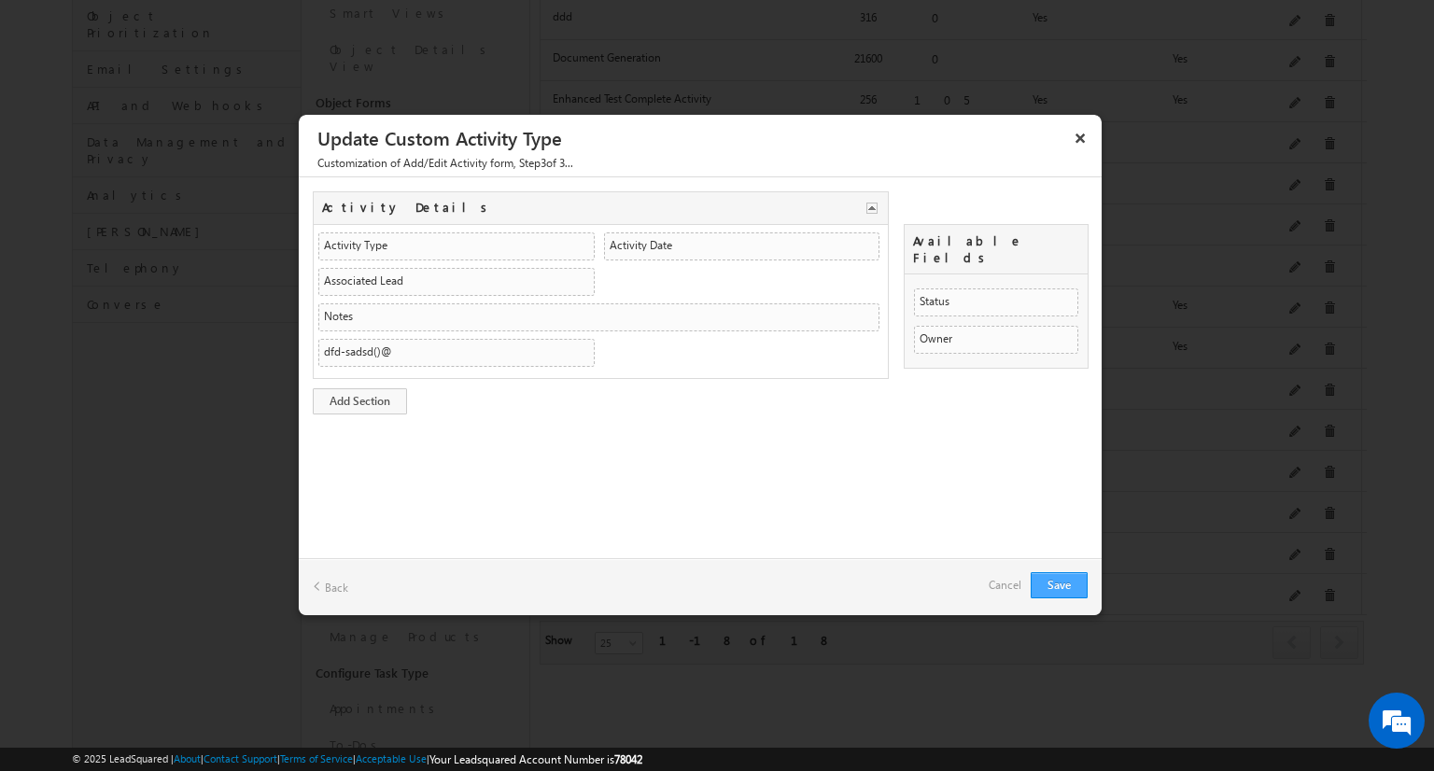
click at [1050, 570] on div "Save Back Cancel" at bounding box center [700, 586] width 803 height 57
click at [1060, 586] on button "Save" at bounding box center [1059, 585] width 57 height 26
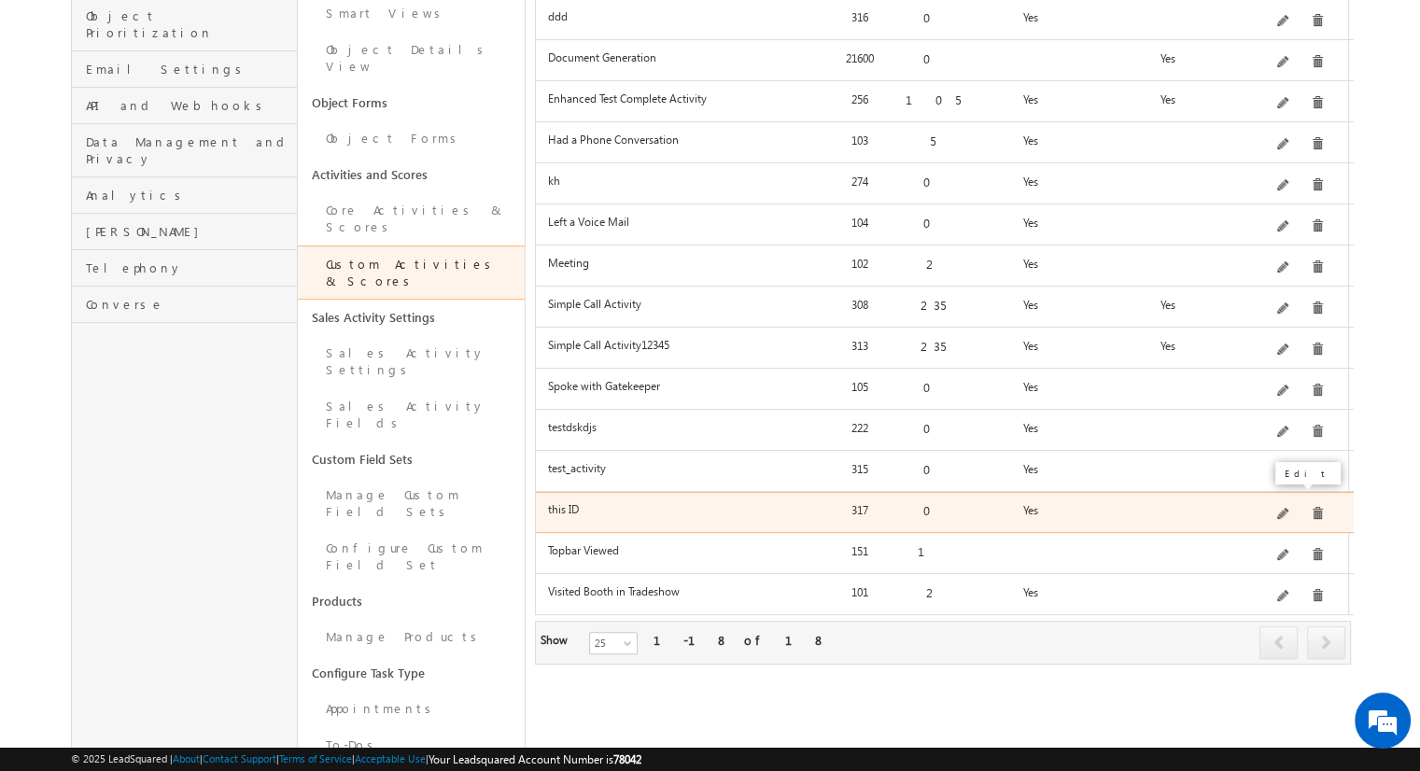
click at [1285, 508] on span at bounding box center [1285, 515] width 14 height 14
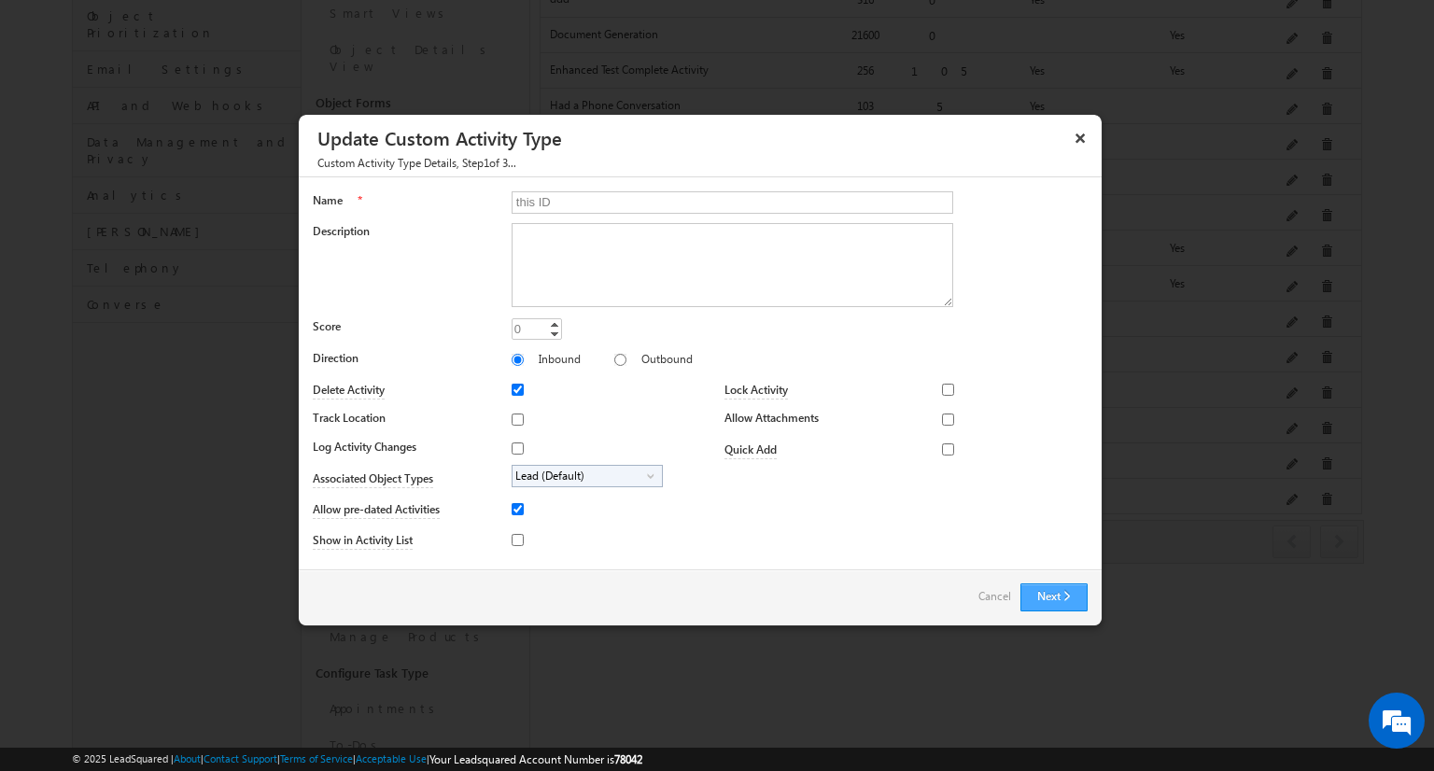
click at [1067, 598] on button "Next" at bounding box center [1054, 598] width 67 height 28
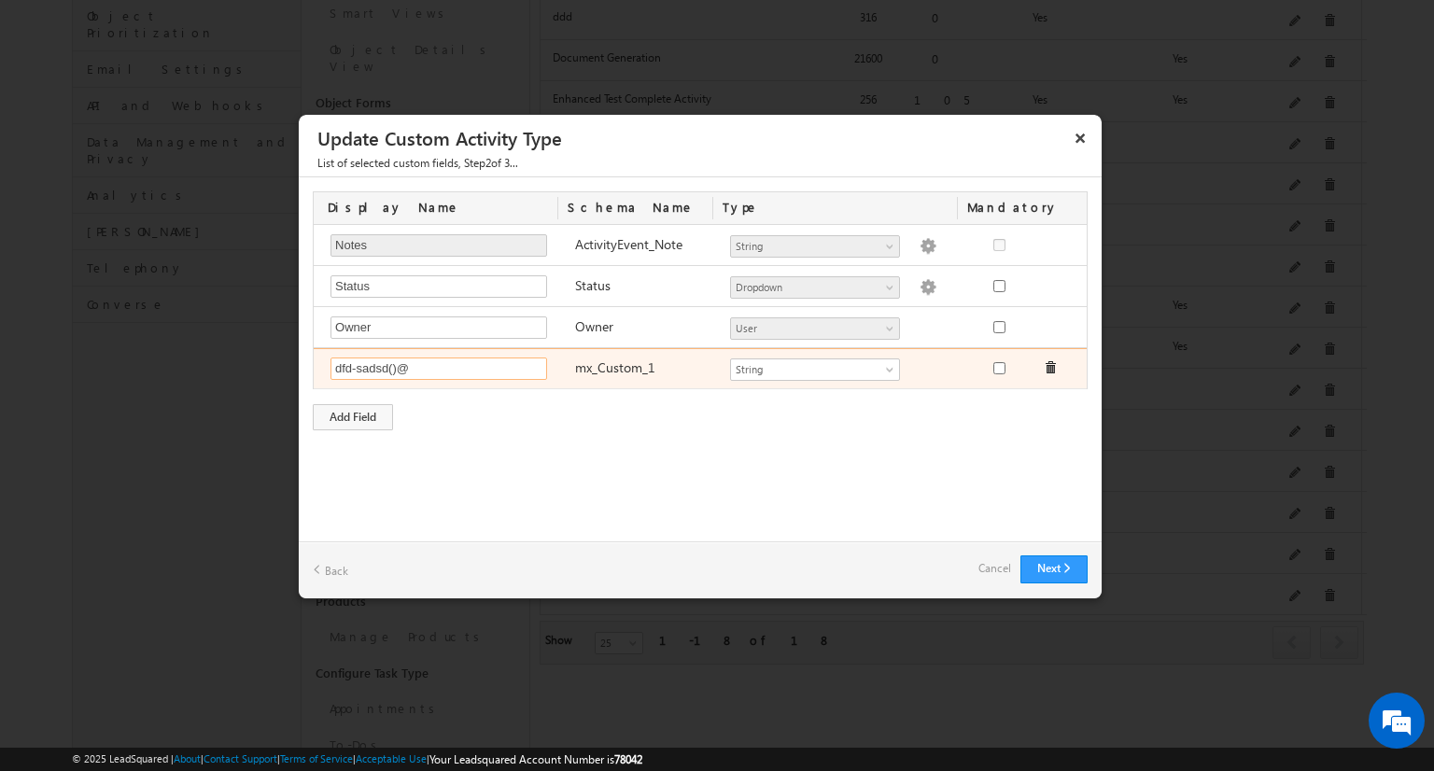
click at [469, 374] on input "dfd-sadsd()@" at bounding box center [439, 369] width 217 height 22
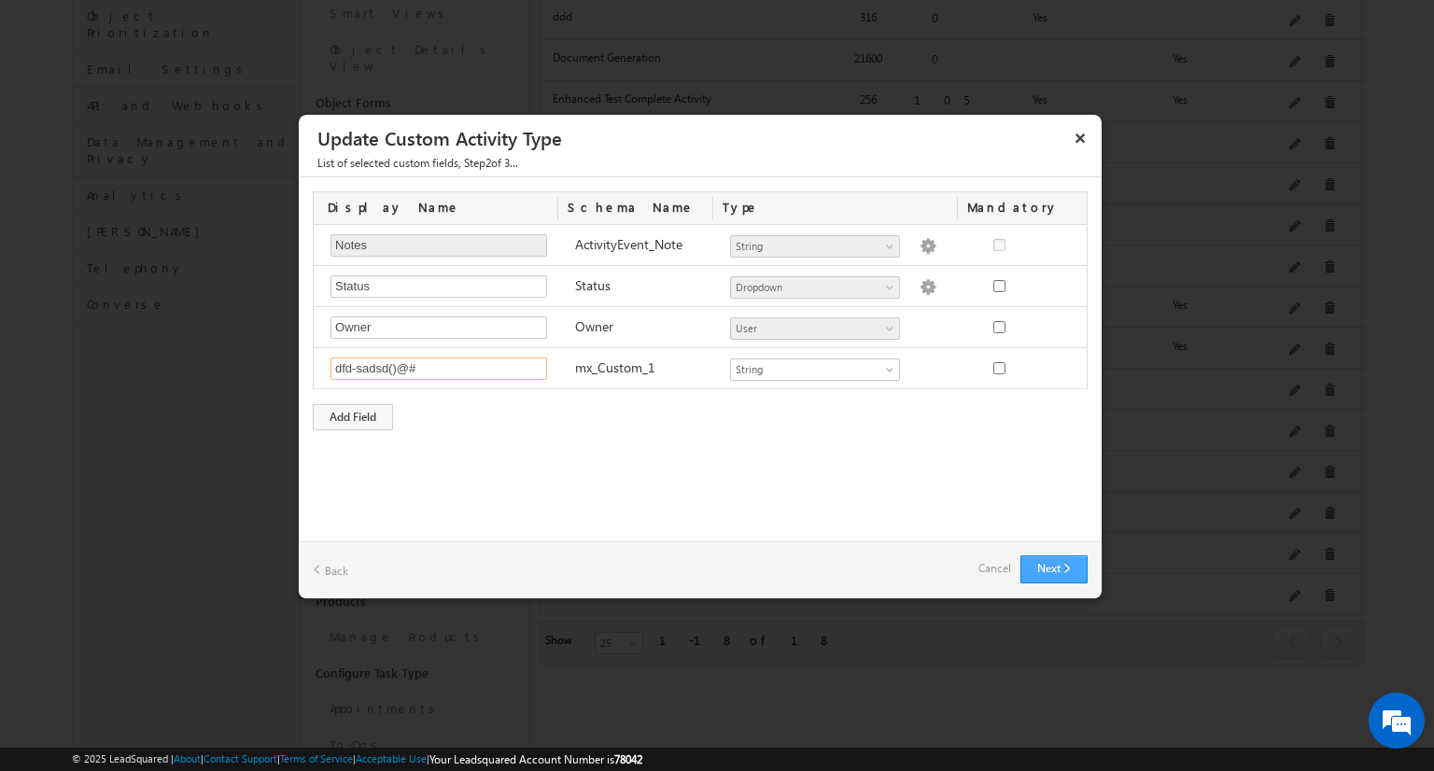
type input "dfd-sadsd()@#"
click at [1060, 562] on button "Next" at bounding box center [1054, 570] width 67 height 28
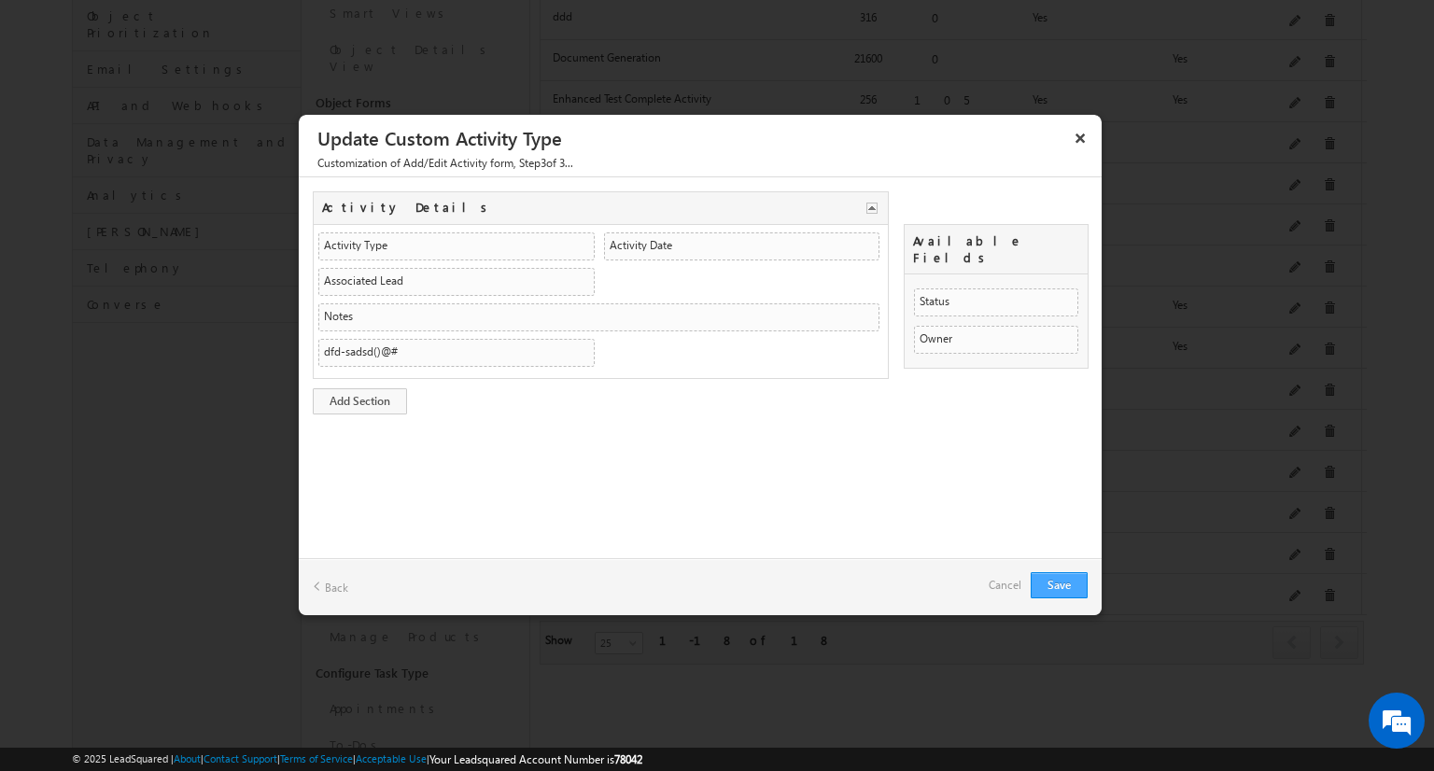
click at [1060, 562] on div "Save Back Cancel" at bounding box center [700, 586] width 803 height 57
click at [1065, 579] on button "Save" at bounding box center [1059, 585] width 57 height 26
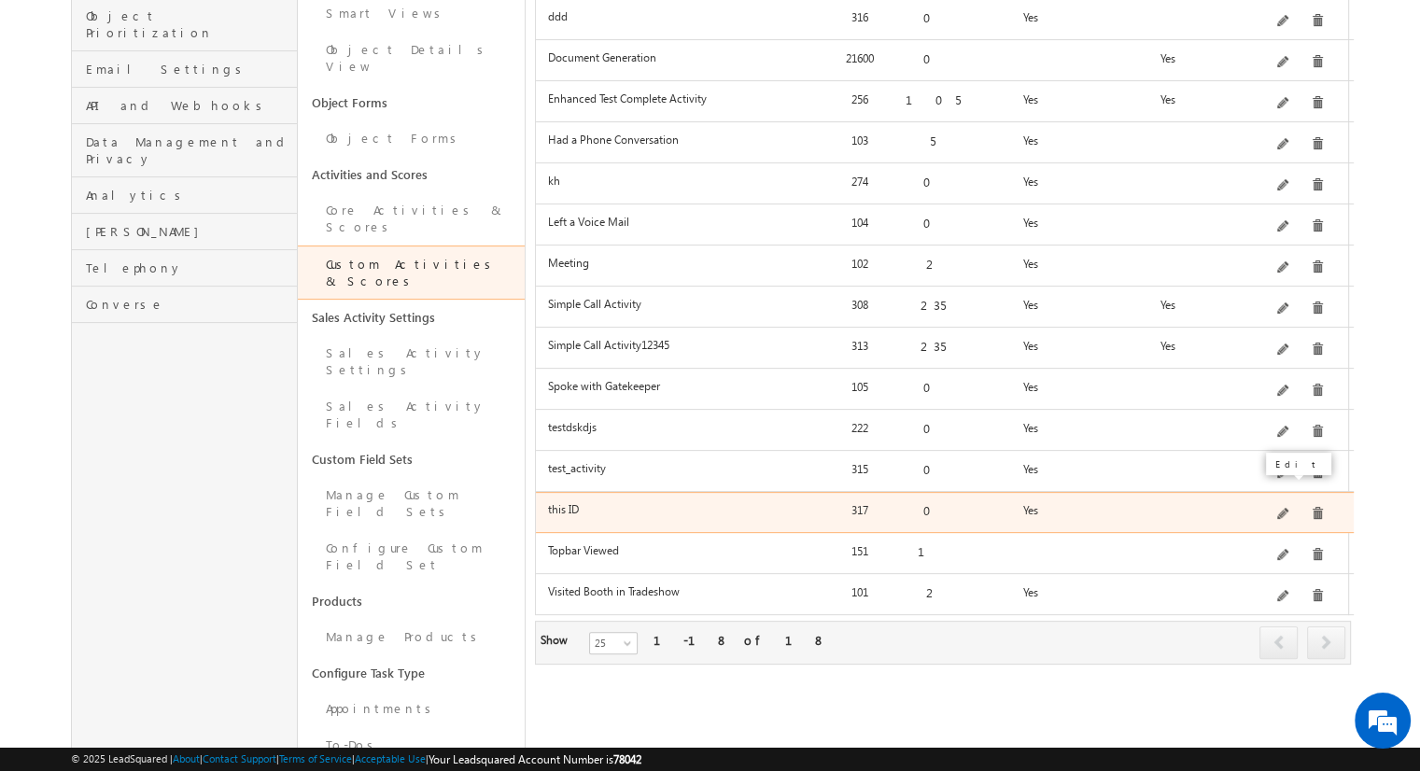
click at [1289, 508] on span at bounding box center [1285, 515] width 14 height 14
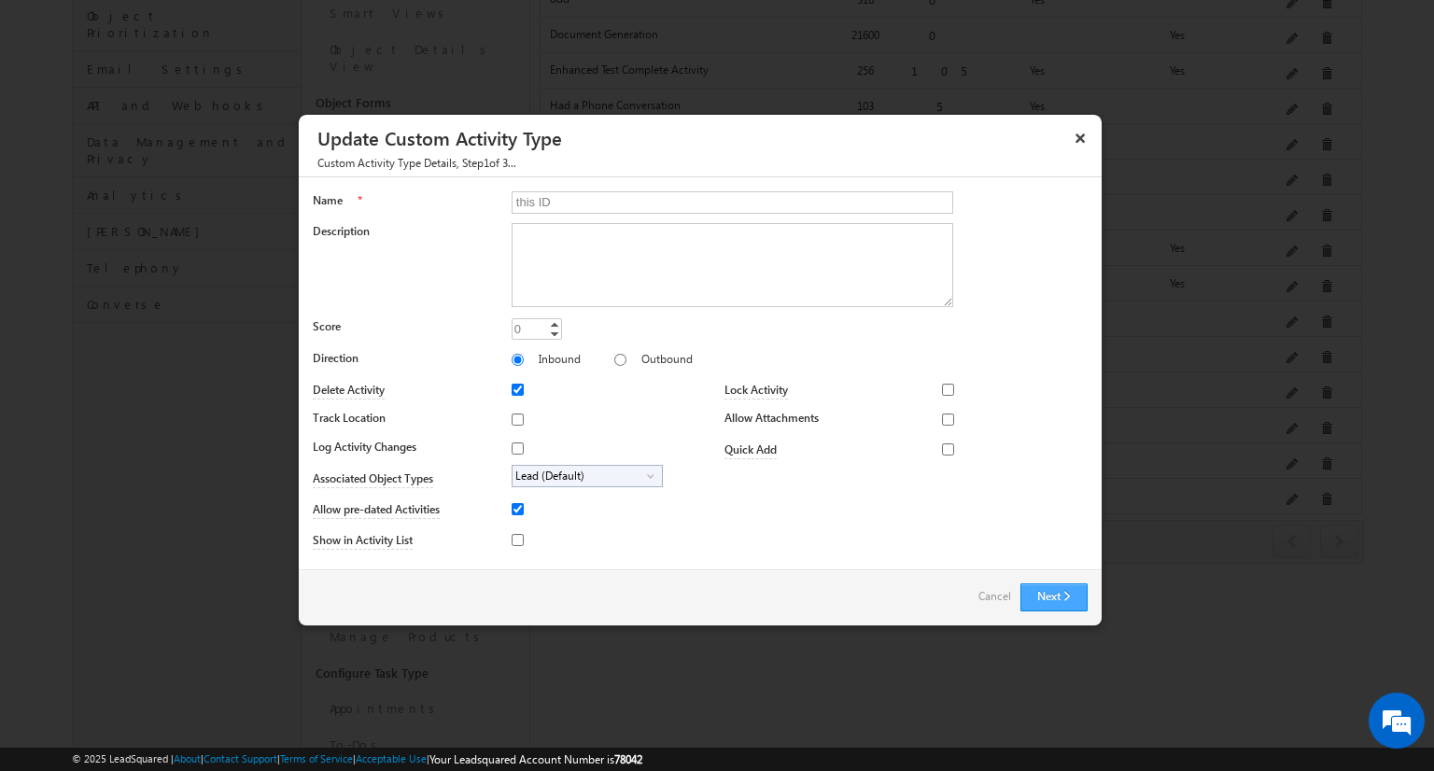
click at [1046, 584] on button "Next" at bounding box center [1054, 598] width 67 height 28
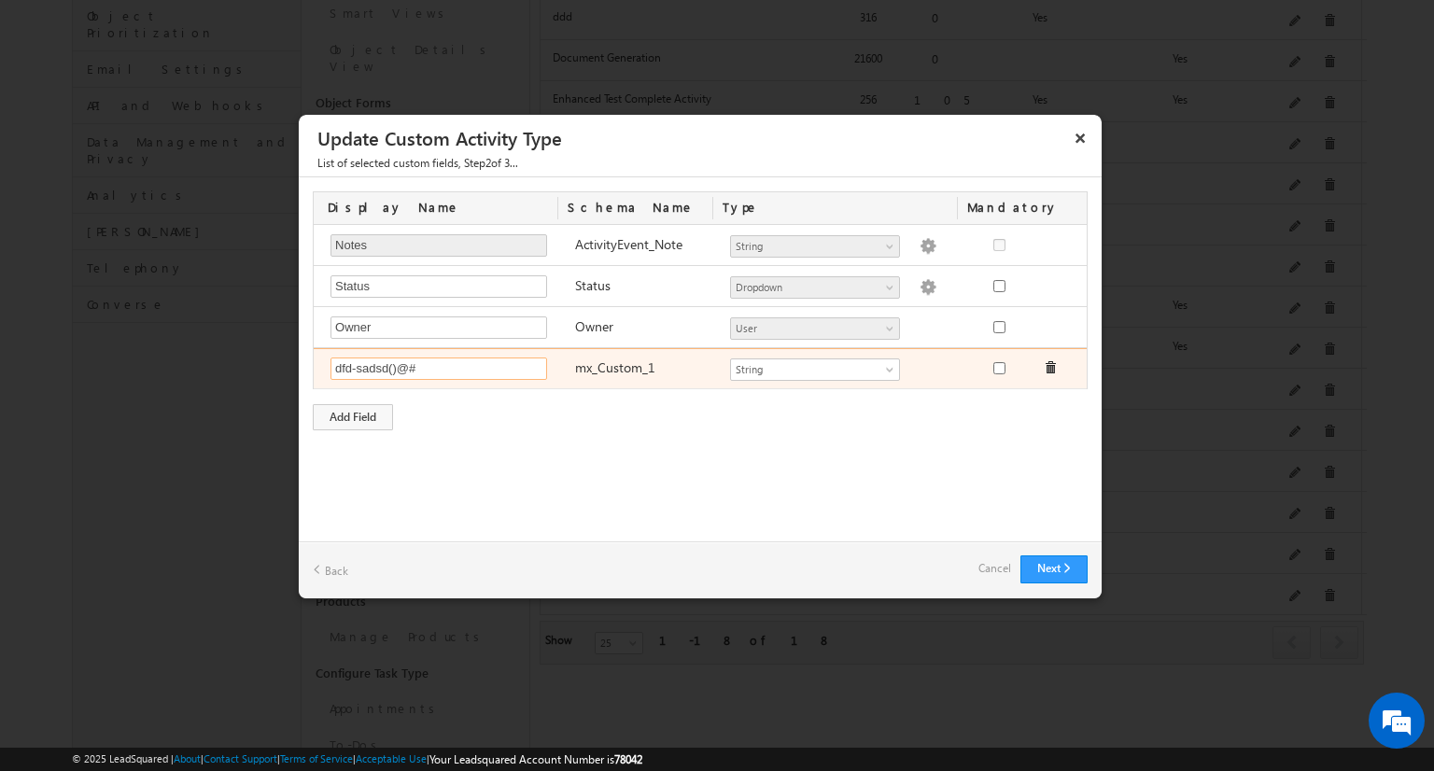
click at [478, 367] on input "dfd-sadsd()@#" at bounding box center [439, 369] width 217 height 22
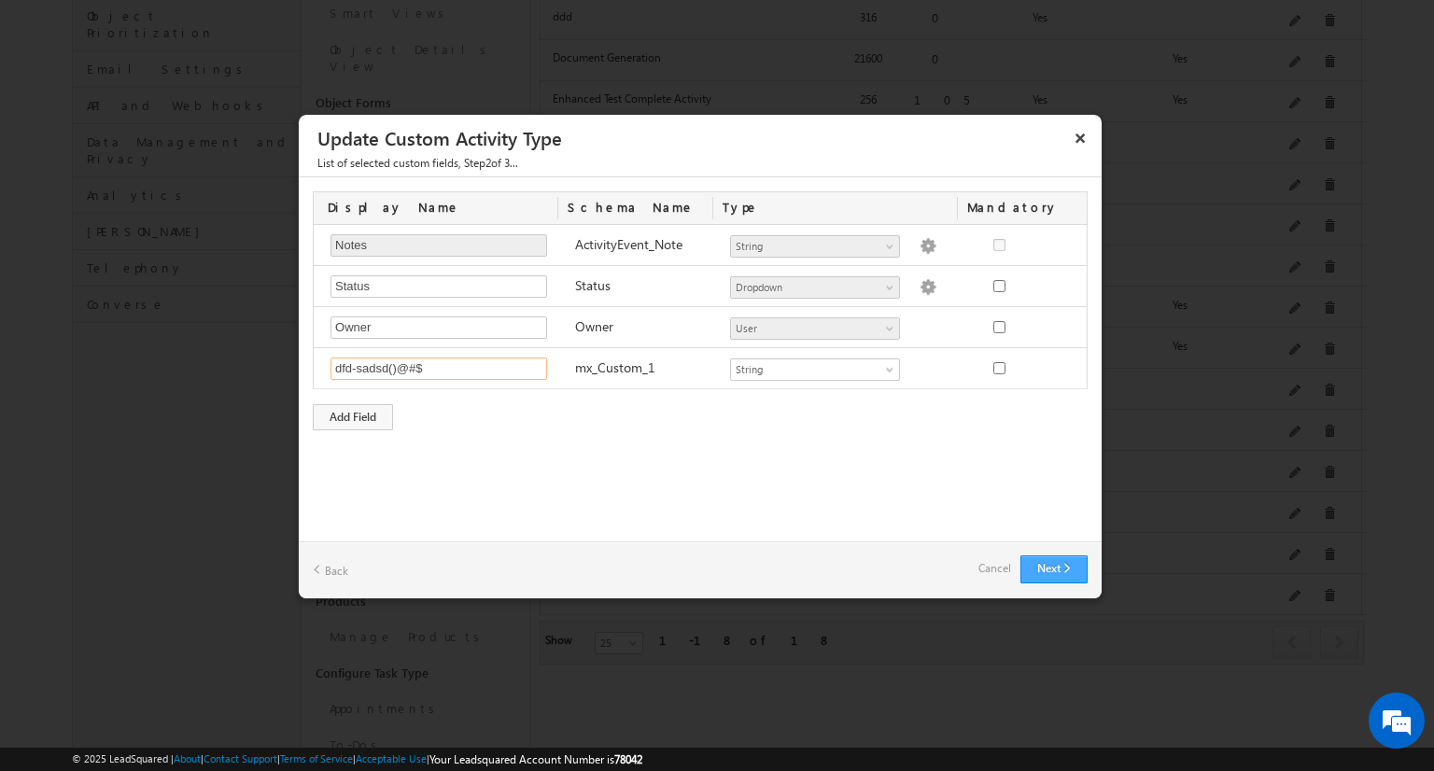
type input "dfd-sadsd()@#$"
click at [1082, 580] on button "Next" at bounding box center [1054, 570] width 67 height 28
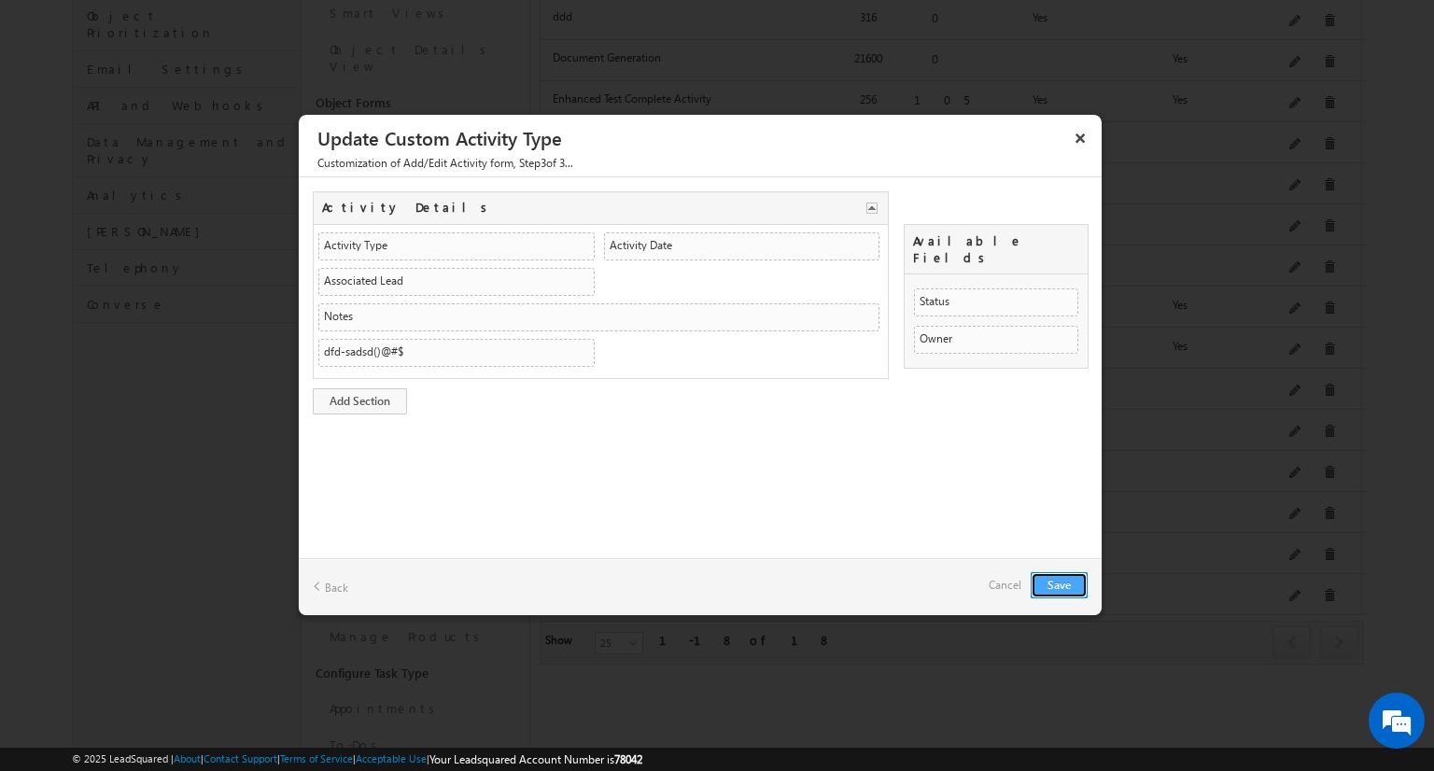
click at [1075, 575] on button "Save" at bounding box center [1059, 585] width 57 height 26
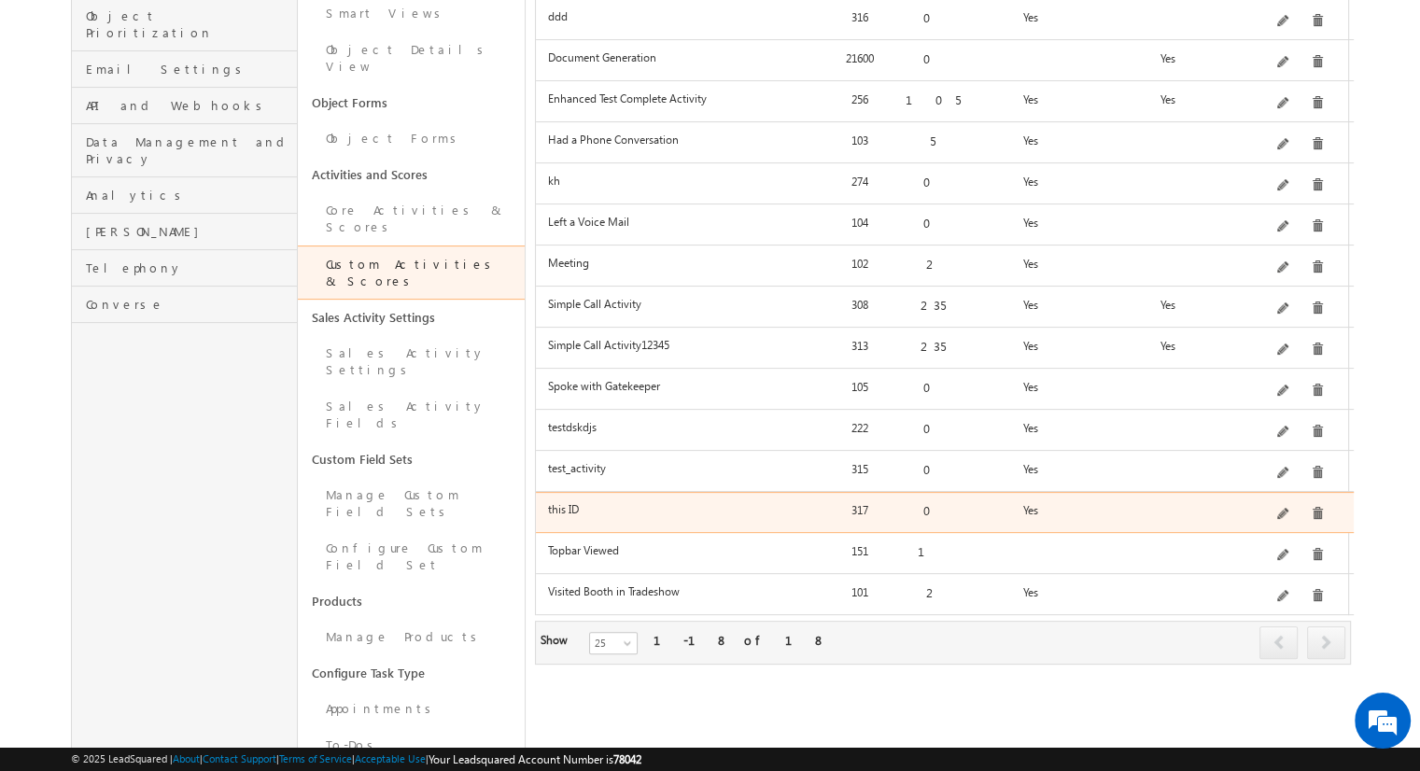
click at [1289, 487] on div "Edit" at bounding box center [1308, 474] width 75 height 32
click at [1289, 508] on span at bounding box center [1285, 515] width 14 height 14
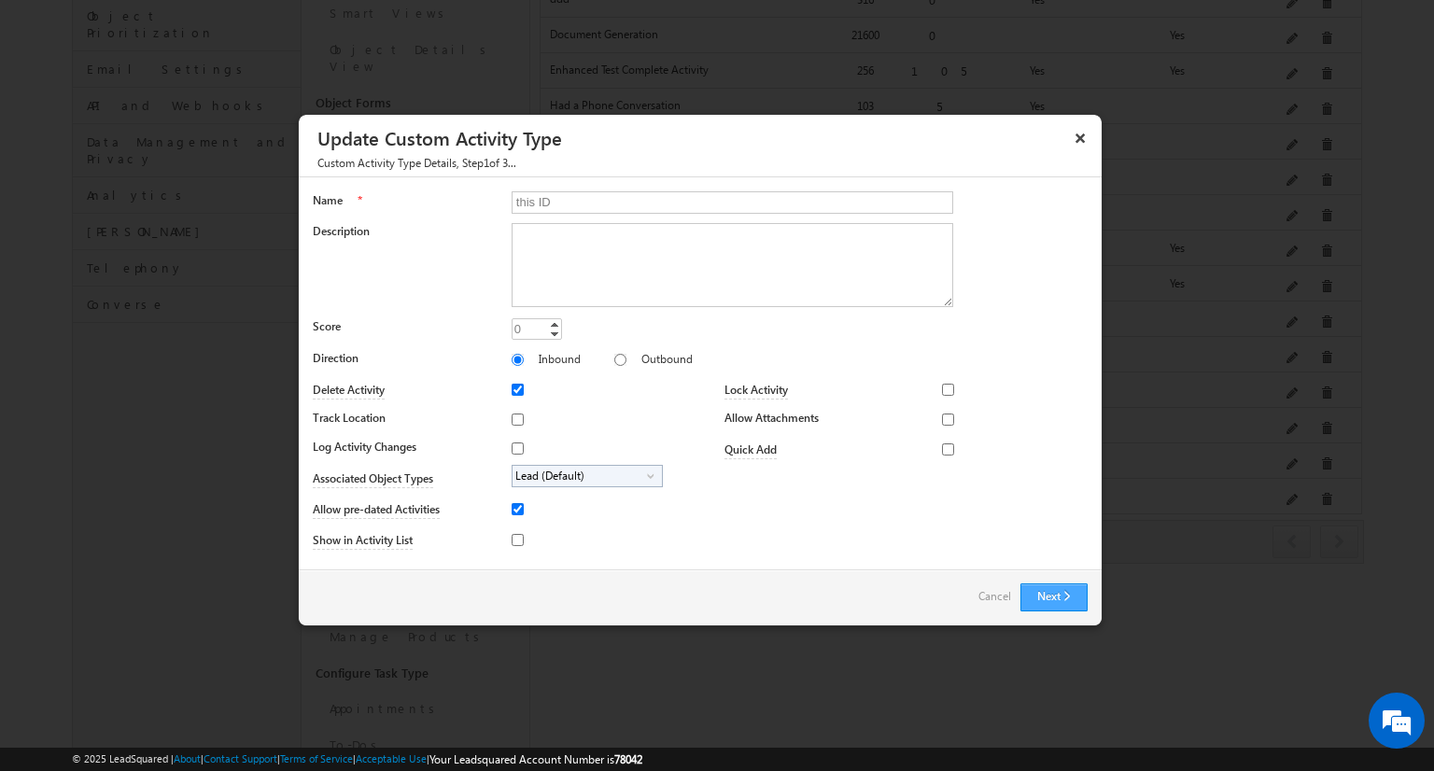
click at [1050, 589] on button "Next" at bounding box center [1054, 598] width 67 height 28
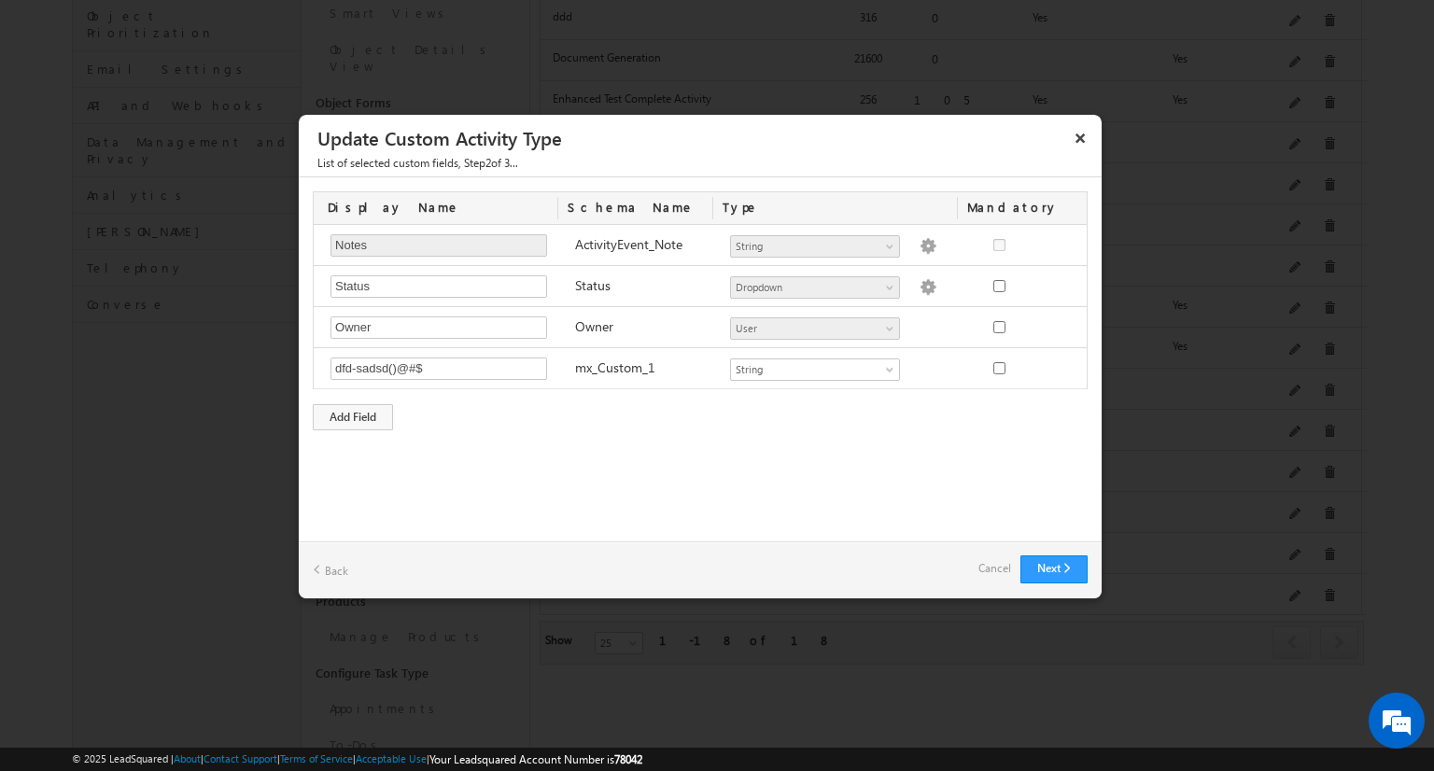
click at [995, 559] on link "Cancel" at bounding box center [995, 569] width 33 height 26
